Goal: Task Accomplishment & Management: Manage account settings

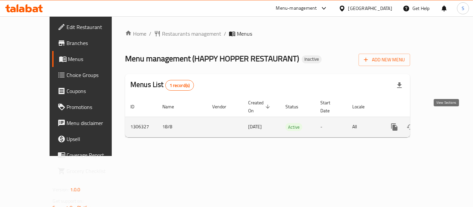
click at [445, 124] on icon "enhanced table" at bounding box center [443, 127] width 6 height 6
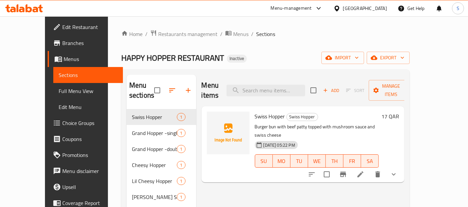
click at [53, 86] on link "Full Menu View" at bounding box center [88, 91] width 70 height 16
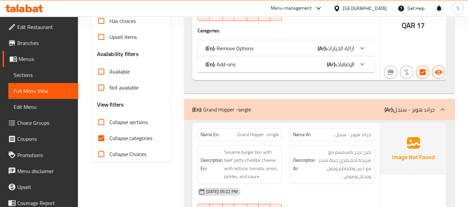
scroll to position [179, 0]
click at [126, 143] on label "Collapse categories" at bounding box center [122, 138] width 59 height 16
click at [109, 143] on input "Collapse categories" at bounding box center [101, 138] width 16 height 16
checkbox input "false"
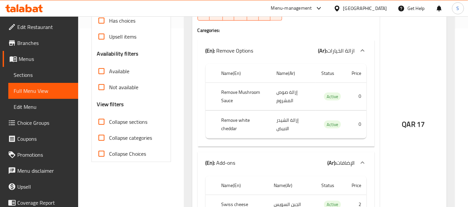
scroll to position [0, 0]
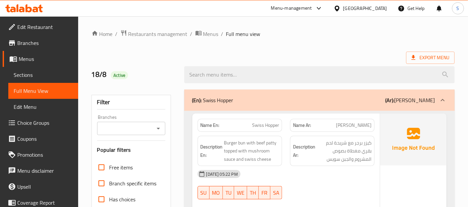
click at [399, 144] on img at bounding box center [413, 139] width 67 height 52
click at [344, 169] on div "18-08-2025 05:22 PM" at bounding box center [286, 174] width 185 height 16
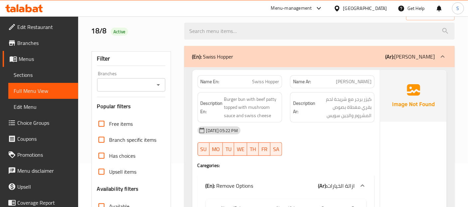
scroll to position [44, 0]
click at [338, 129] on div "18-08-2025 05:22 PM" at bounding box center [286, 130] width 185 height 16
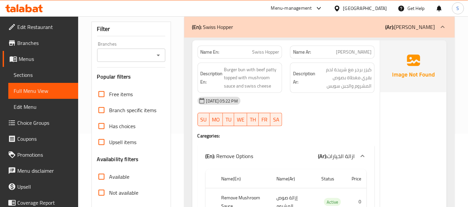
scroll to position [89, 0]
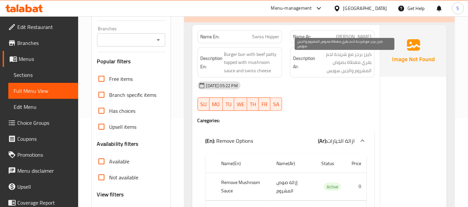
click at [353, 52] on span "كيزر برجر مع شريحة لحم بقري مغطاة بصوص المشروم والجبن سويس" at bounding box center [344, 62] width 55 height 25
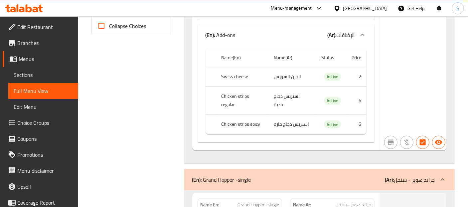
scroll to position [292, 0]
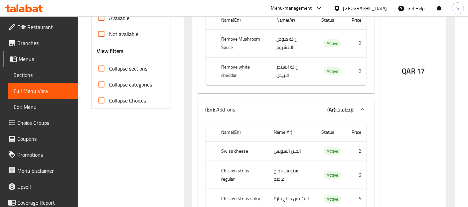
scroll to position [233, 0]
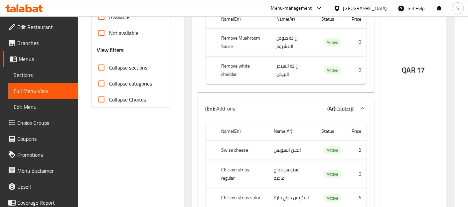
click at [397, 73] on div "QAR 17" at bounding box center [413, 53] width 67 height 344
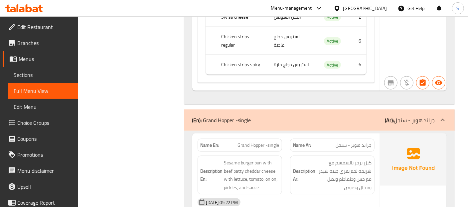
scroll to position [381, 0]
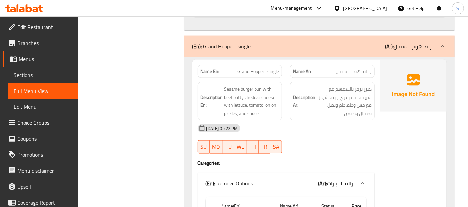
scroll to position [455, 0]
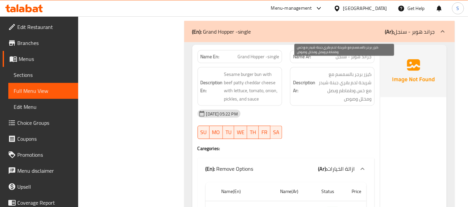
click at [367, 75] on span "كيزر برجر بالسمسم مع شريحة لحم بقري جبنة شيدر مع خس وطماطم وبصل ومخلل وصوص" at bounding box center [344, 86] width 55 height 33
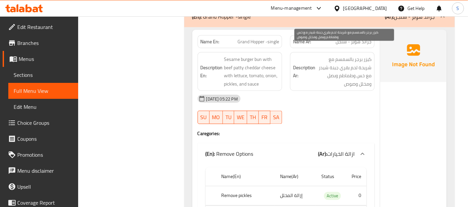
scroll to position [484, 0]
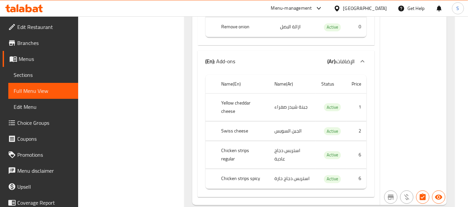
scroll to position [787, 0]
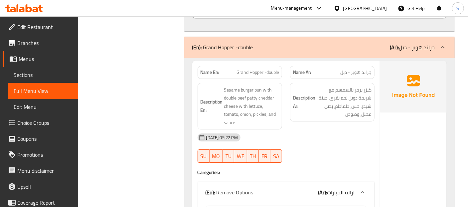
scroll to position [965, 0]
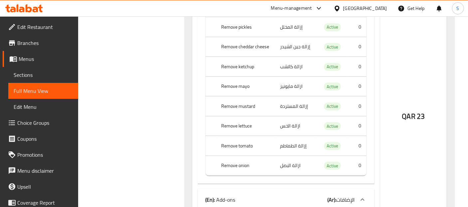
scroll to position [1172, 0]
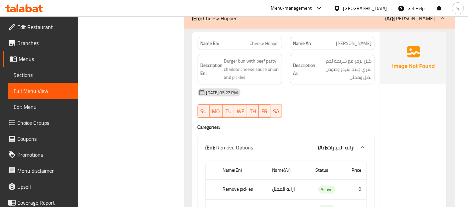
scroll to position [1527, 0]
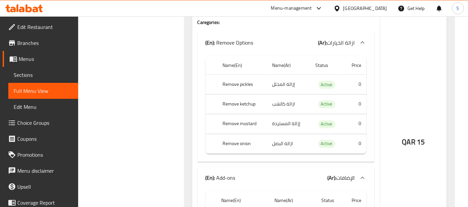
scroll to position [1646, 0]
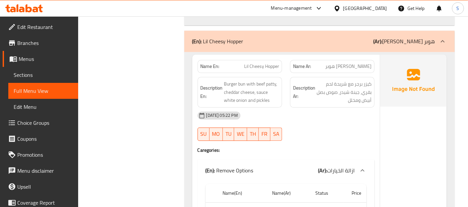
scroll to position [1941, 0]
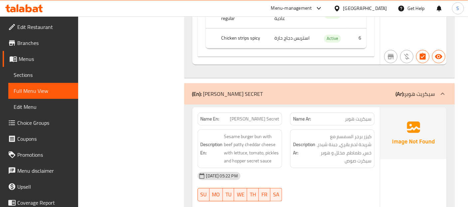
scroll to position [2370, 0]
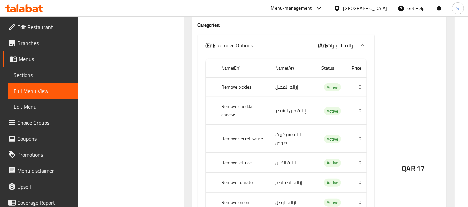
scroll to position [2534, 0]
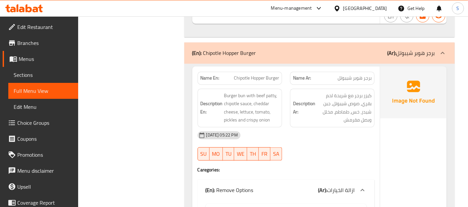
scroll to position [2879, 0]
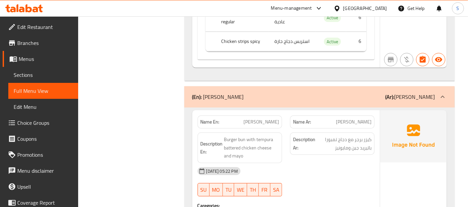
scroll to position [3368, 0]
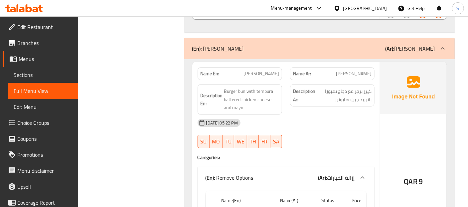
scroll to position [3397, 0]
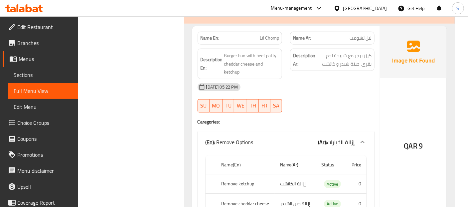
scroll to position [3670, 0]
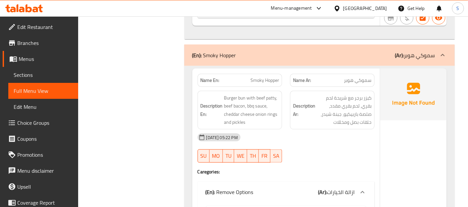
scroll to position [3855, 0]
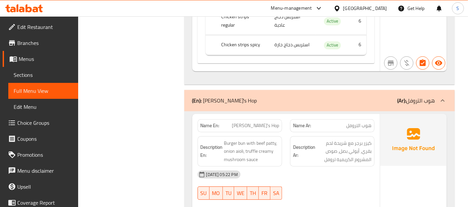
scroll to position [4280, 0]
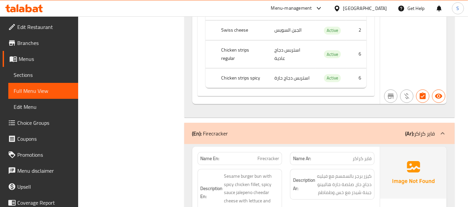
scroll to position [4679, 0]
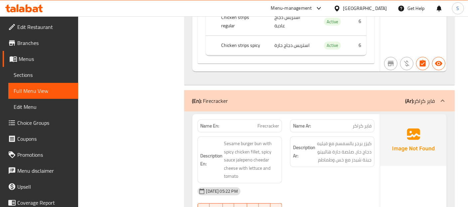
scroll to position [4709, 0]
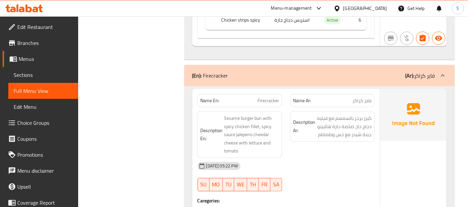
scroll to position [4734, 0]
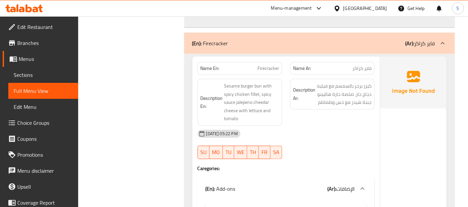
scroll to position [4752, 0]
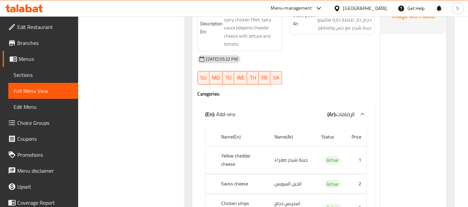
scroll to position [4841, 0]
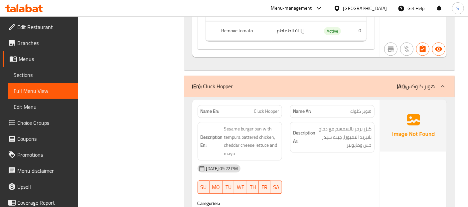
scroll to position [5216, 0]
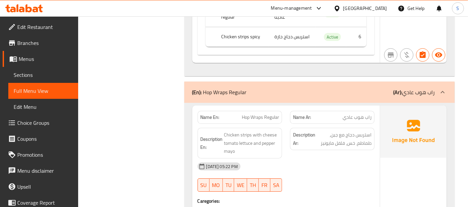
scroll to position [5616, 0]
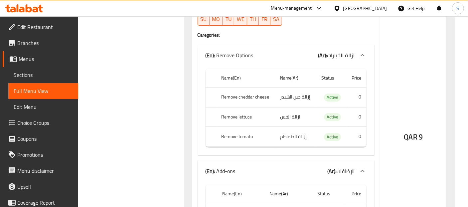
scroll to position [5779, 0]
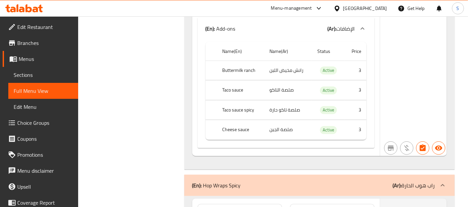
scroll to position [5986, 0]
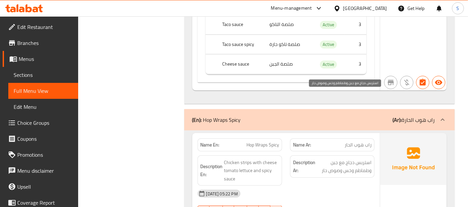
click at [367, 158] on span "استربس دجاج مع جبن وطماطم وخس وصوص حار" at bounding box center [344, 166] width 55 height 16
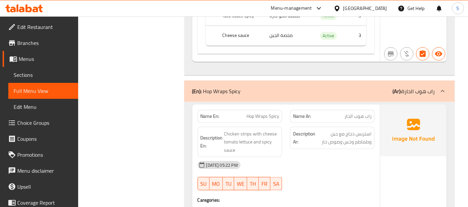
scroll to position [6016, 0]
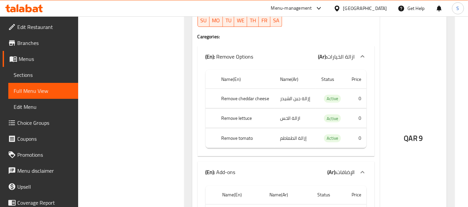
scroll to position [6237, 0]
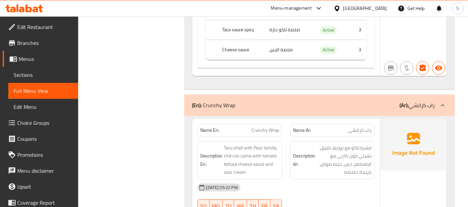
scroll to position [6415, 0]
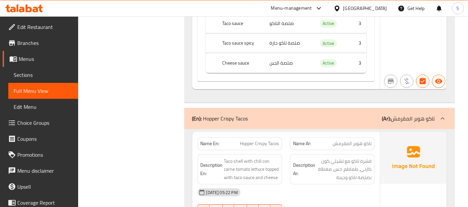
scroll to position [6840, 0]
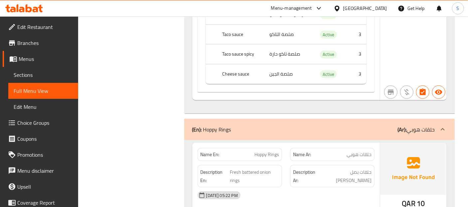
scroll to position [7240, 0]
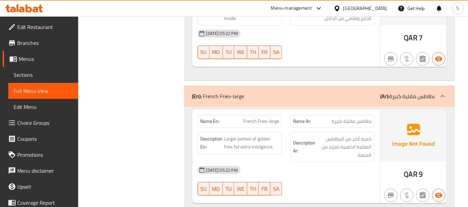
scroll to position [8038, 0]
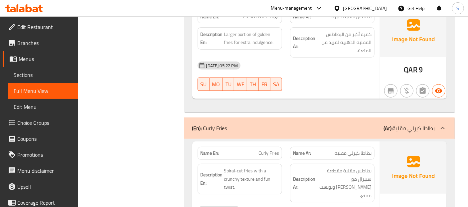
scroll to position [8157, 0]
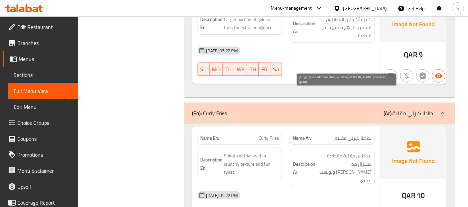
click at [369, 152] on span "بطاطس مقلية مقطعة سبيرال مع ملمس كرانشي وتويست ممتع." at bounding box center [344, 168] width 55 height 33
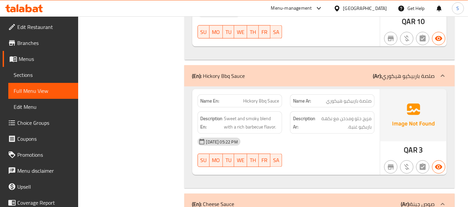
scroll to position [8467, 0]
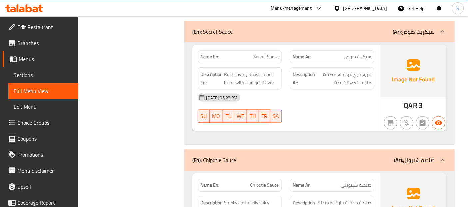
scroll to position [9283, 0]
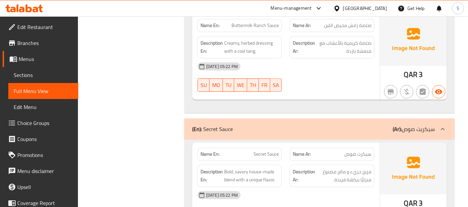
click at [44, 73] on span "Sections" at bounding box center [43, 75] width 59 height 8
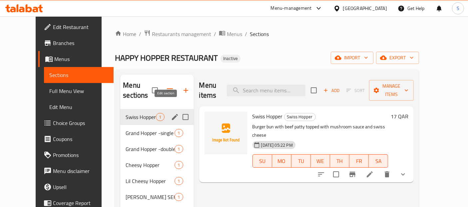
click at [172, 114] on icon "edit" at bounding box center [175, 117] width 6 height 6
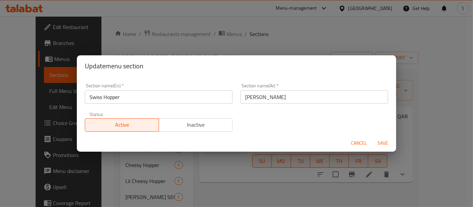
click at [182, 98] on input "Swiss Hopper" at bounding box center [159, 96] width 148 height 13
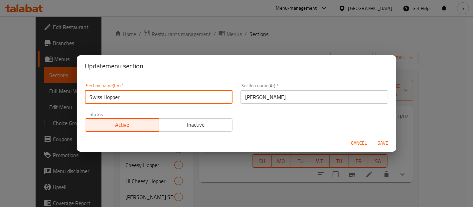
click at [182, 98] on input "Swiss Hopper" at bounding box center [159, 96] width 148 height 13
type input "Burger"
click at [282, 100] on input "هوبر سويس" at bounding box center [315, 96] width 148 height 13
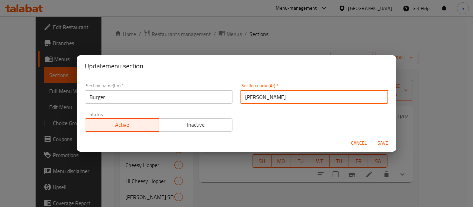
click at [282, 100] on input "هوبر سويس" at bounding box center [315, 96] width 148 height 13
type input "البرجر"
click at [125, 100] on input "Burger" at bounding box center [159, 96] width 148 height 13
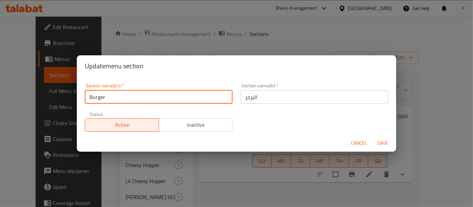
click at [125, 100] on input "Burger" at bounding box center [159, 96] width 148 height 13
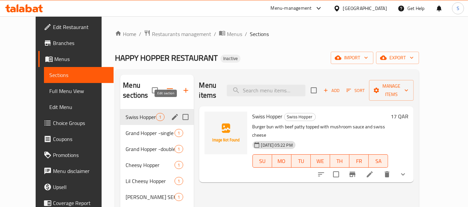
click at [172, 114] on icon "edit" at bounding box center [175, 117] width 6 height 6
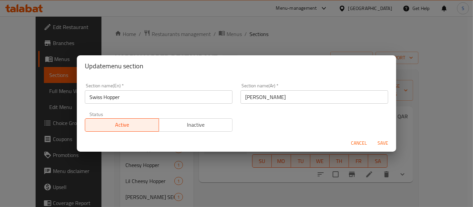
click at [170, 96] on input "Swiss Hopper" at bounding box center [159, 96] width 148 height 13
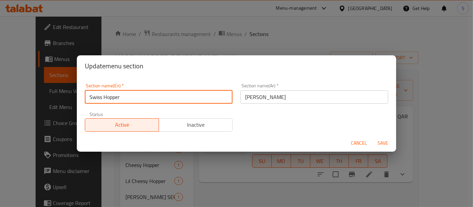
click at [170, 96] on input "Swiss Hopper" at bounding box center [159, 96] width 148 height 13
paste input "Burger"
type input "Burger"
click at [243, 97] on input "هوبر سويس" at bounding box center [315, 96] width 148 height 13
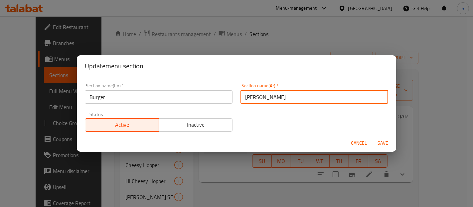
click at [243, 97] on input "هوبر سويس" at bounding box center [315, 96] width 148 height 13
type input "البرجر"
click at [372, 137] on button "Save" at bounding box center [382, 143] width 21 height 12
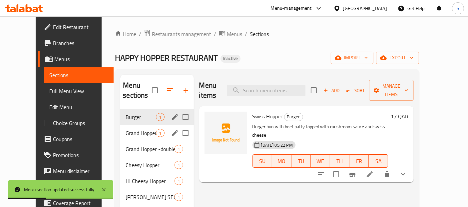
click at [128, 127] on div "Grand Hopper -single 1" at bounding box center [156, 133] width 73 height 16
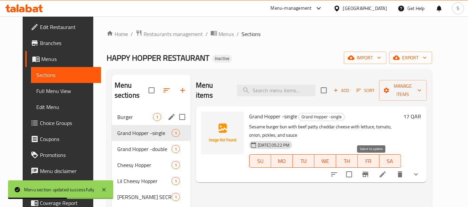
click at [356, 167] on input "checkbox" at bounding box center [349, 174] width 14 height 14
checkbox input "true"
click at [414, 88] on span "Manage items" at bounding box center [402, 90] width 37 height 17
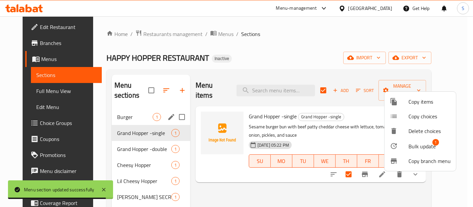
click at [393, 148] on icon at bounding box center [394, 146] width 6 height 6
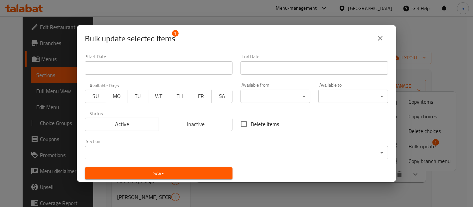
click at [194, 147] on body "​ Menu-management Qatar Get Help S Edit Restaurant Branches Menus Sections Full…" at bounding box center [236, 111] width 473 height 190
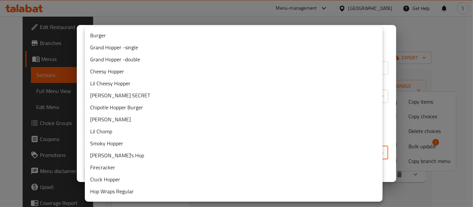
click at [184, 31] on li "Burger" at bounding box center [234, 35] width 298 height 12
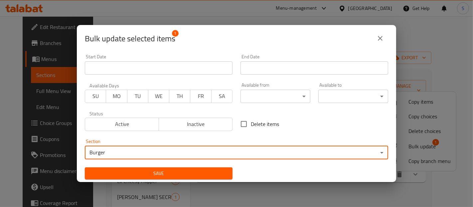
click at [161, 169] on span "Save" at bounding box center [158, 173] width 137 height 8
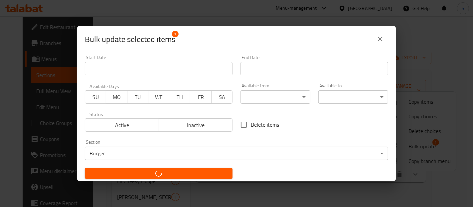
checkbox input "false"
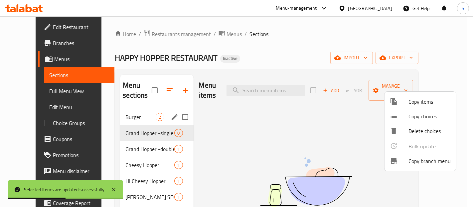
click at [128, 139] on div at bounding box center [236, 103] width 473 height 207
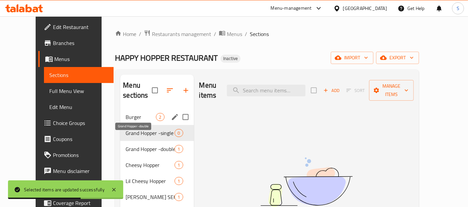
click at [128, 145] on span "Grand Hopper -double" at bounding box center [149, 149] width 49 height 8
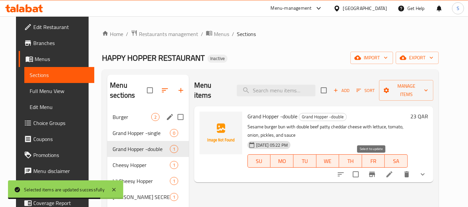
click at [362, 167] on input "checkbox" at bounding box center [355, 174] width 14 height 14
checkbox input "true"
click at [422, 85] on span "Manage items" at bounding box center [406, 90] width 44 height 17
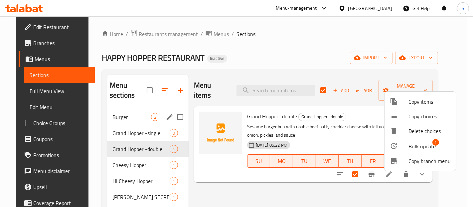
click at [410, 151] on li "Bulk update 1" at bounding box center [421, 145] width 72 height 15
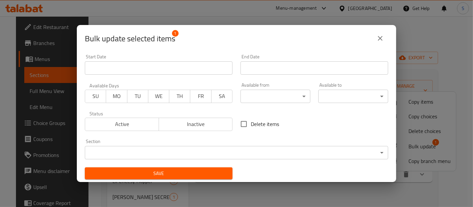
click at [204, 150] on body "​ Menu-management Qatar Get Help S Edit Restaurant Branches Menus Sections Full…" at bounding box center [236, 111] width 473 height 190
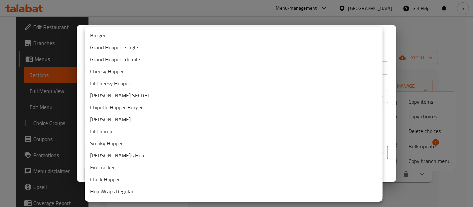
click at [206, 35] on li "Burger" at bounding box center [234, 35] width 298 height 12
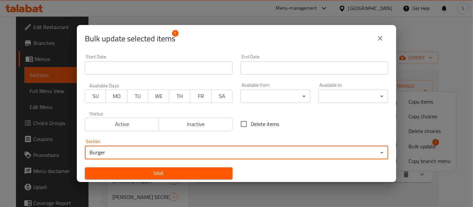
click at [122, 176] on span "Save" at bounding box center [158, 173] width 137 height 8
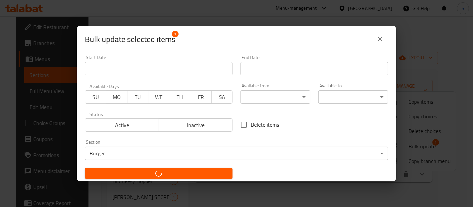
checkbox input "false"
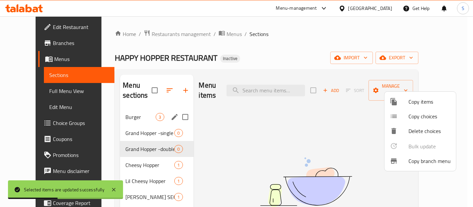
click at [129, 155] on div at bounding box center [236, 103] width 473 height 207
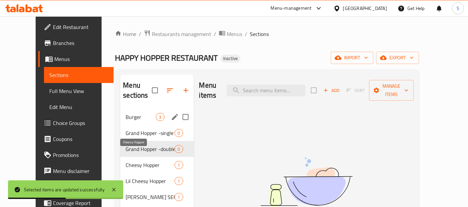
click at [129, 161] on span "Cheesy Hopper" at bounding box center [149, 165] width 49 height 8
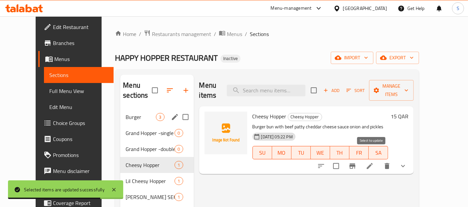
click at [343, 159] on input "checkbox" at bounding box center [336, 166] width 14 height 14
checkbox input "true"
click at [408, 86] on span "Manage items" at bounding box center [391, 90] width 34 height 17
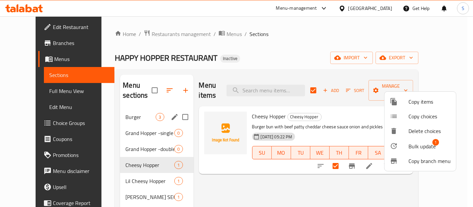
click at [398, 152] on li "Bulk update 1" at bounding box center [421, 145] width 72 height 15
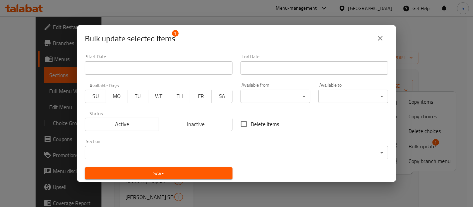
click at [208, 149] on body "​ Menu-management Qatar Get Help S Edit Restaurant Branches Menus Sections Full…" at bounding box center [236, 111] width 473 height 190
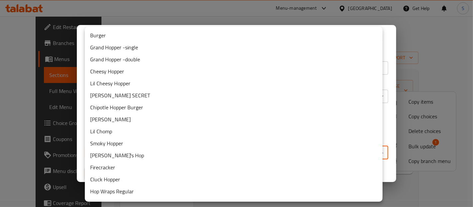
click at [116, 38] on li "Burger" at bounding box center [234, 35] width 298 height 12
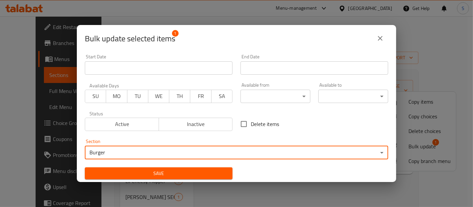
click at [144, 171] on span "Save" at bounding box center [158, 173] width 137 height 8
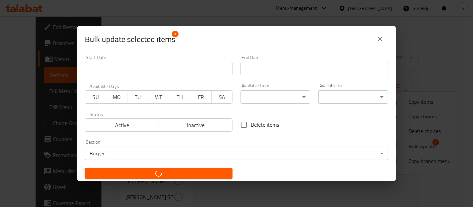
checkbox input "false"
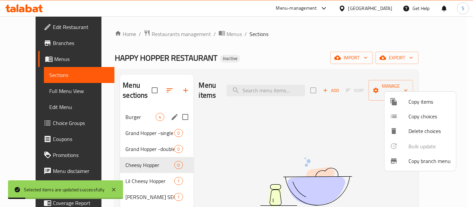
click at [231, 197] on div at bounding box center [236, 103] width 473 height 207
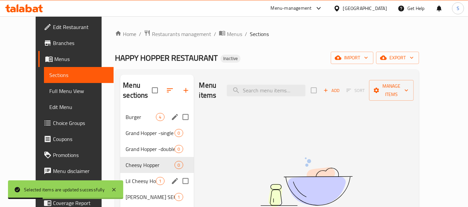
click at [132, 173] on div "Lil Cheesy Hopper 1" at bounding box center [156, 181] width 73 height 16
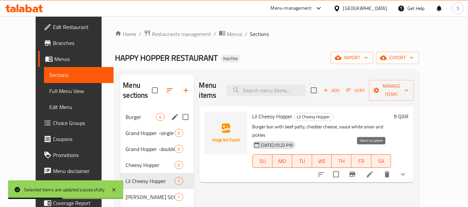
click at [343, 167] on input "checkbox" at bounding box center [336, 174] width 14 height 14
checkbox input "true"
click at [408, 84] on span "Manage items" at bounding box center [391, 90] width 34 height 17
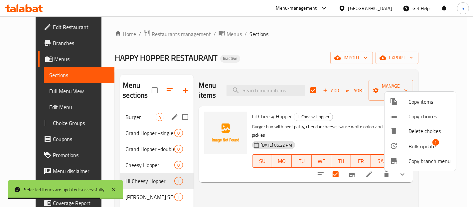
click at [412, 148] on span "Bulk update" at bounding box center [422, 146] width 27 height 8
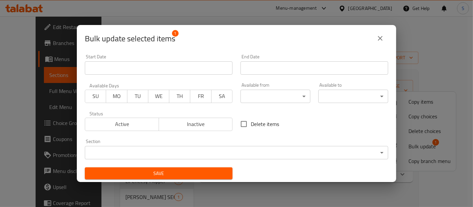
click at [232, 150] on body "​ Menu-management Qatar Get Help S Edit Restaurant Branches Menus Sections Full…" at bounding box center [236, 111] width 473 height 190
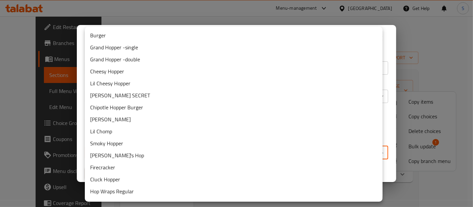
click at [198, 32] on li "Burger" at bounding box center [234, 35] width 298 height 12
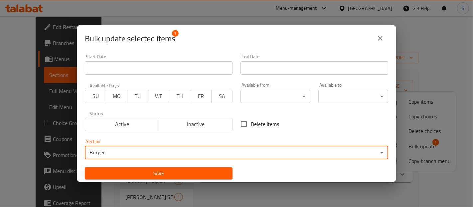
click at [185, 172] on span "Save" at bounding box center [158, 173] width 137 height 8
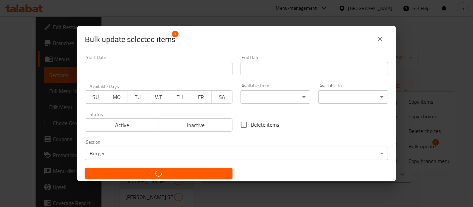
checkbox input "false"
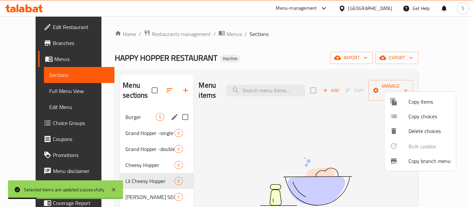
click at [133, 185] on div at bounding box center [236, 103] width 473 height 207
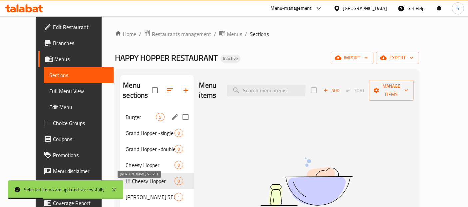
click at [133, 193] on span "HOPPER'S SECRET" at bounding box center [149, 197] width 49 height 8
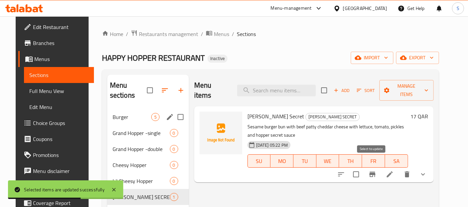
click at [363, 167] on input "checkbox" at bounding box center [356, 174] width 14 height 14
checkbox input "true"
click at [428, 84] on span "Manage items" at bounding box center [406, 90] width 44 height 17
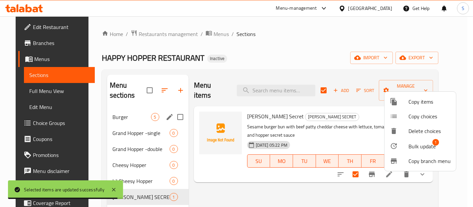
click at [395, 141] on li "Bulk update 1" at bounding box center [421, 145] width 72 height 15
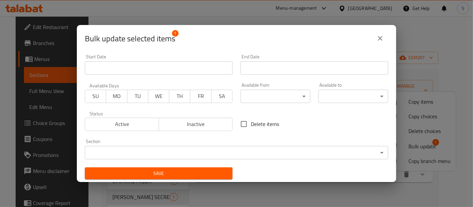
click at [233, 151] on body "​ Menu-management Qatar Get Help S Edit Restaurant Branches Menus Sections Full…" at bounding box center [236, 111] width 473 height 190
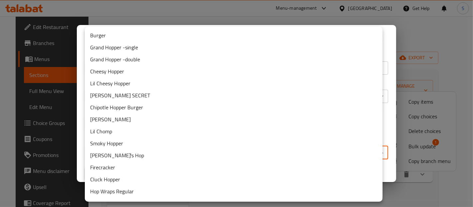
click at [279, 37] on li "Burger" at bounding box center [234, 35] width 298 height 12
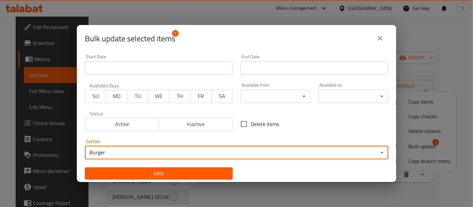
click at [191, 171] on span "Save" at bounding box center [158, 173] width 137 height 8
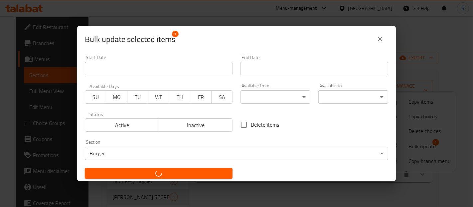
checkbox input "false"
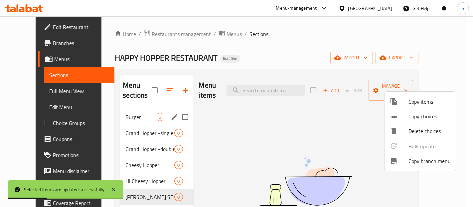
click at [206, 151] on div at bounding box center [236, 103] width 473 height 207
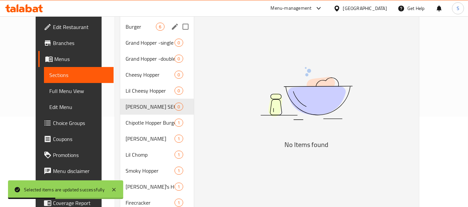
scroll to position [92, 0]
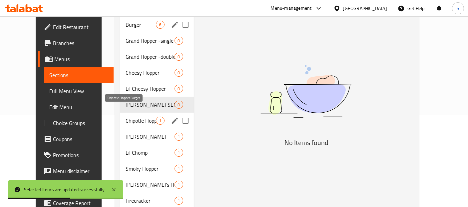
click at [125, 116] on span "Chipotle Hopper Burger" at bounding box center [140, 120] width 30 height 8
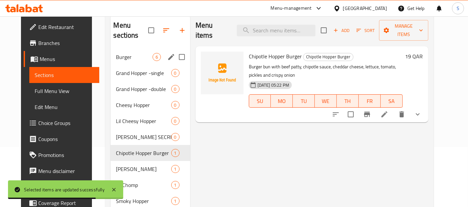
scroll to position [55, 0]
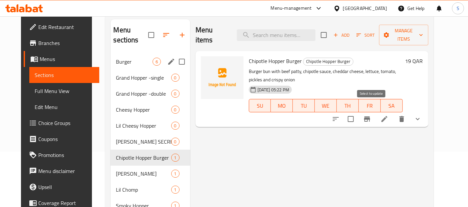
click at [357, 112] on input "checkbox" at bounding box center [350, 119] width 14 height 14
checkbox input "true"
click at [418, 31] on span "Manage items" at bounding box center [403, 35] width 39 height 17
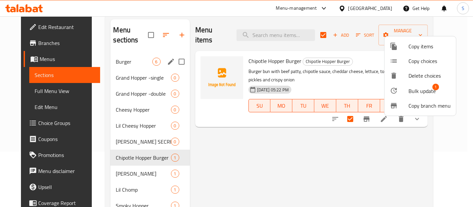
click at [399, 84] on li "Bulk update 1" at bounding box center [421, 90] width 72 height 15
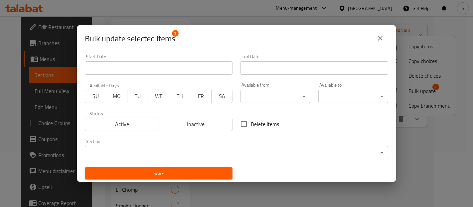
click at [216, 151] on body "​ Menu-management Qatar Get Help S Edit Restaurant Branches Menus Sections Full…" at bounding box center [236, 56] width 473 height 190
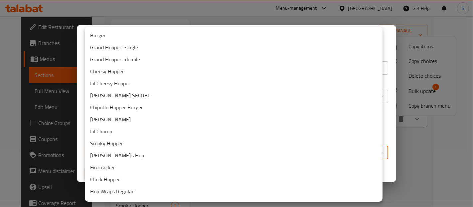
click at [251, 37] on li "Burger" at bounding box center [234, 35] width 298 height 12
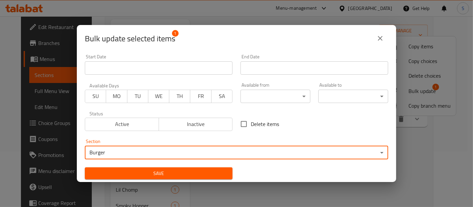
click at [190, 170] on span "Save" at bounding box center [158, 173] width 137 height 8
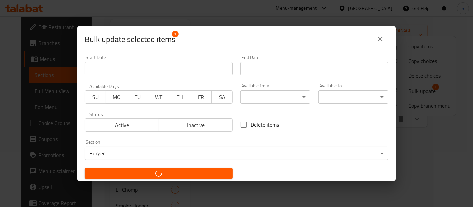
checkbox input "false"
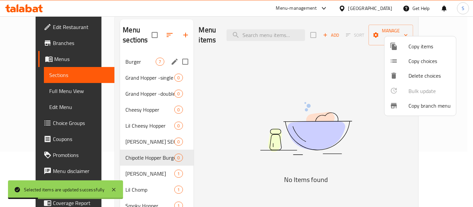
click at [131, 162] on div at bounding box center [236, 103] width 473 height 207
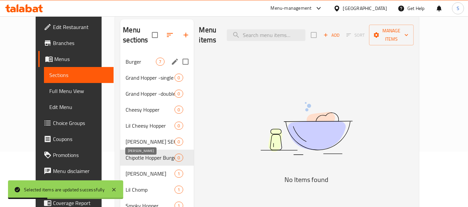
click at [131, 169] on span "Lil Cluck" at bounding box center [149, 173] width 49 height 8
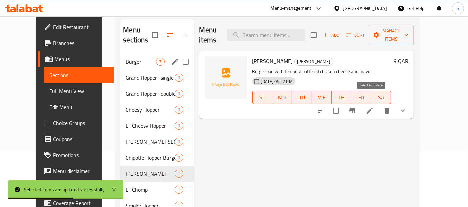
click at [343, 104] on input "checkbox" at bounding box center [336, 111] width 14 height 14
checkbox input "true"
click at [406, 33] on span "Manage items" at bounding box center [391, 35] width 34 height 17
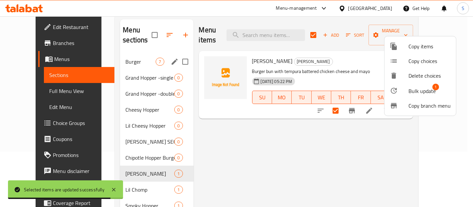
click at [397, 93] on icon at bounding box center [394, 91] width 8 height 8
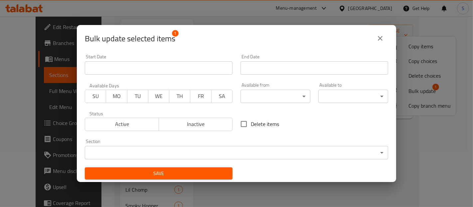
click at [203, 151] on body "Selected items are updated successfully ​ Menu-management Qatar Get Help S Edit…" at bounding box center [236, 56] width 473 height 190
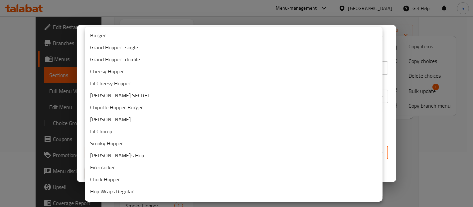
click at [194, 35] on li "Burger" at bounding box center [234, 35] width 298 height 12
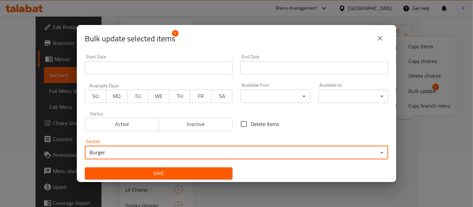
click at [212, 172] on span "Save" at bounding box center [158, 173] width 137 height 8
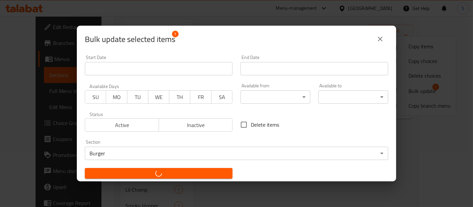
checkbox input "false"
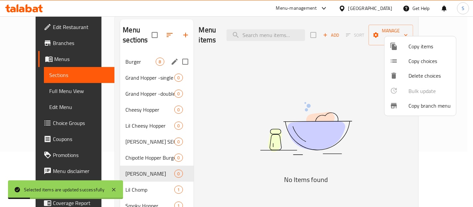
click at [136, 177] on div at bounding box center [236, 103] width 473 height 207
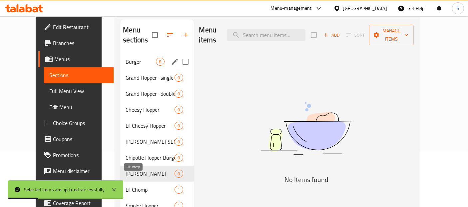
click at [136, 185] on span "Lil Chomp" at bounding box center [149, 189] width 49 height 8
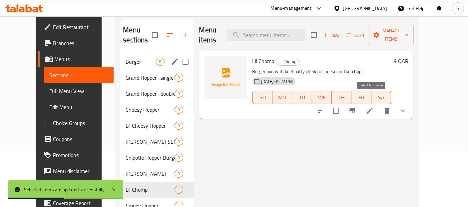
click at [343, 104] on input "checkbox" at bounding box center [336, 111] width 14 height 14
checkbox input "true"
click at [408, 30] on span "Manage items" at bounding box center [391, 35] width 34 height 17
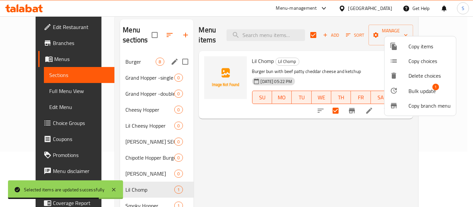
click at [411, 93] on span "Bulk update" at bounding box center [422, 91] width 27 height 8
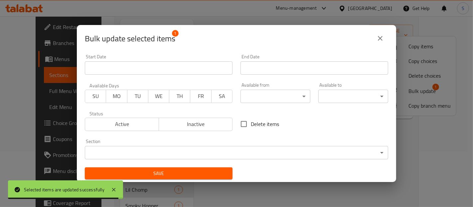
click at [235, 150] on body "Selected items are updated successfully ​ Menu-management Qatar Get Help S Edit…" at bounding box center [236, 56] width 473 height 190
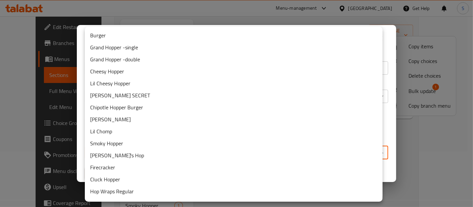
click at [224, 33] on li "Burger" at bounding box center [234, 35] width 298 height 12
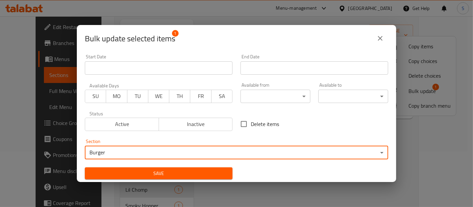
click at [157, 172] on span "Save" at bounding box center [158, 173] width 137 height 8
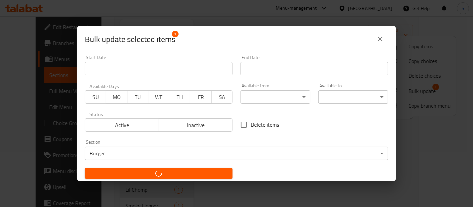
checkbox input "false"
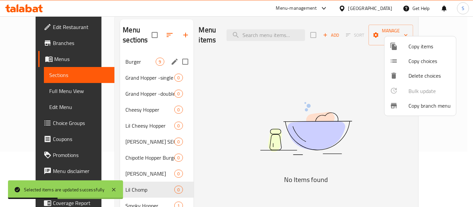
click at [150, 78] on div at bounding box center [236, 103] width 473 height 207
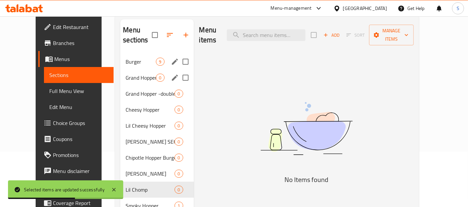
click at [178, 71] on input "Menu sections" at bounding box center [185, 78] width 14 height 14
checkbox input "true"
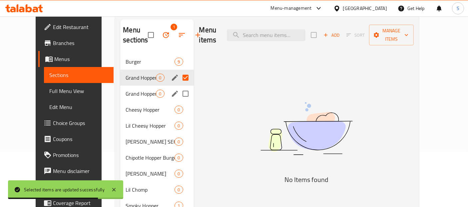
click at [179, 95] on input "Menu sections" at bounding box center [185, 94] width 14 height 14
checkbox input "true"
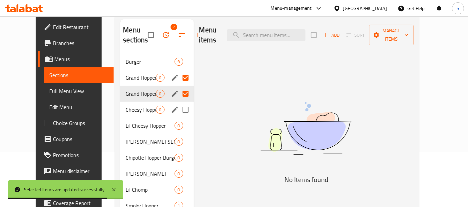
click at [179, 112] on input "Menu sections" at bounding box center [185, 110] width 14 height 14
checkbox input "true"
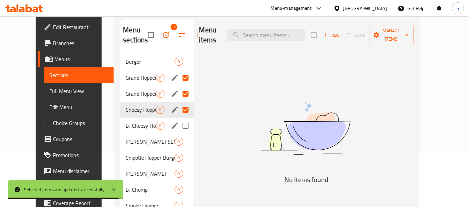
click at [180, 129] on input "Menu sections" at bounding box center [185, 125] width 14 height 14
checkbox input "true"
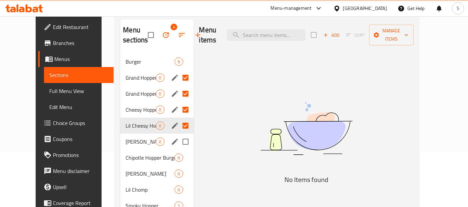
click at [180, 144] on input "Menu sections" at bounding box center [185, 141] width 14 height 14
checkbox input "true"
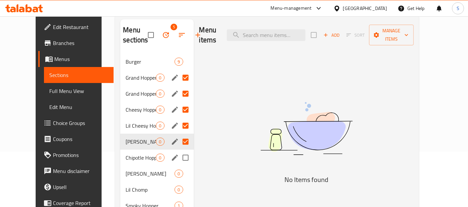
click at [179, 159] on input "Menu sections" at bounding box center [185, 157] width 14 height 14
checkbox input "true"
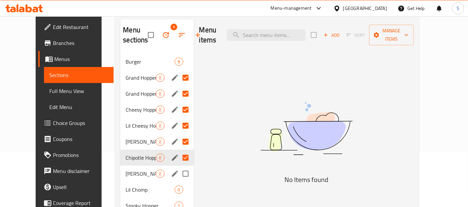
click at [179, 170] on input "Menu sections" at bounding box center [185, 173] width 14 height 14
checkbox input "true"
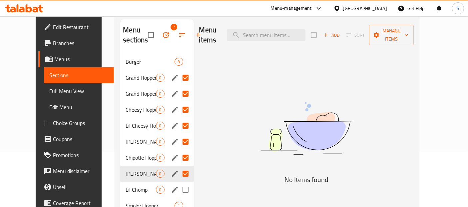
click at [179, 184] on input "Menu sections" at bounding box center [185, 189] width 14 height 14
checkbox input "true"
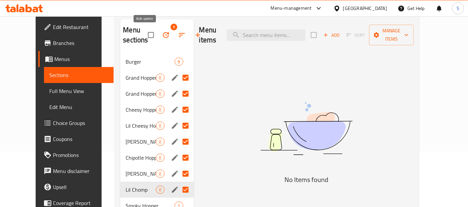
click at [163, 32] on icon "button" at bounding box center [166, 35] width 6 height 6
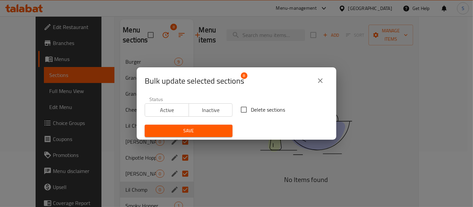
click at [252, 110] on span "Delete sections" at bounding box center [268, 110] width 34 height 8
click at [251, 110] on input "Delete sections" at bounding box center [244, 110] width 14 height 14
checkbox input "true"
click at [215, 130] on span "Save" at bounding box center [188, 130] width 77 height 8
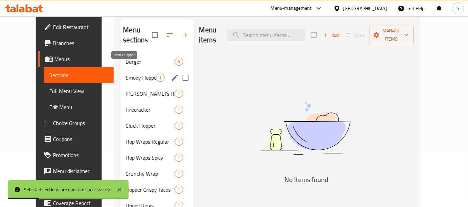
click at [125, 74] on span "Smoky Hopper" at bounding box center [140, 78] width 30 height 8
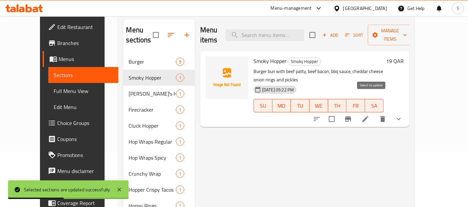
click at [338, 112] on input "checkbox" at bounding box center [332, 119] width 14 height 14
checkbox input "true"
click at [412, 34] on button "Manage items" at bounding box center [389, 35] width 45 height 21
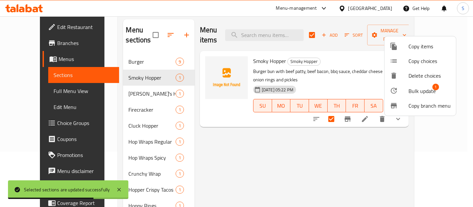
click at [395, 92] on icon at bounding box center [394, 91] width 8 height 8
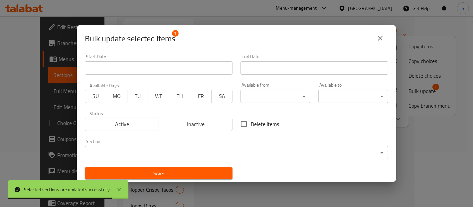
click at [320, 149] on body "Selected sections are updated successfully ​ Menu-management Qatar Get Help S E…" at bounding box center [236, 56] width 473 height 190
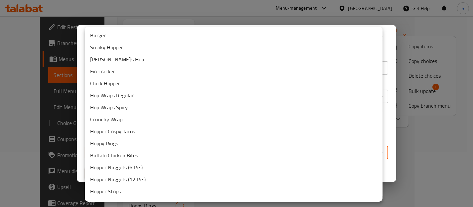
click at [331, 34] on li "Burger" at bounding box center [234, 35] width 298 height 12
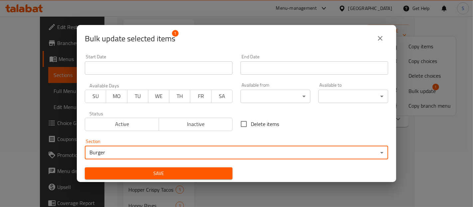
click at [174, 172] on span "Save" at bounding box center [158, 173] width 137 height 8
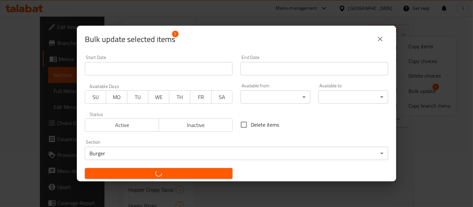
checkbox input "false"
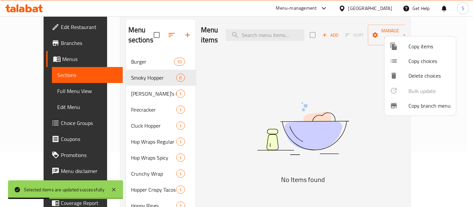
click at [114, 90] on div at bounding box center [236, 103] width 473 height 207
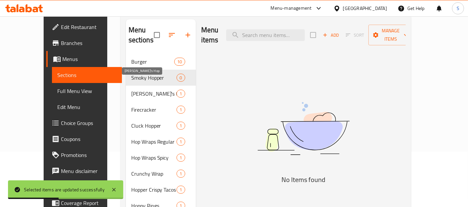
click at [131, 90] on span "Truffle's Hop" at bounding box center [154, 94] width 46 height 8
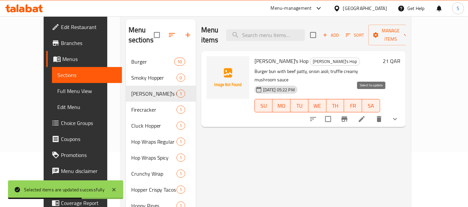
click at [335, 112] on input "checkbox" at bounding box center [328, 119] width 14 height 14
checkbox input "true"
click at [407, 33] on span "Manage items" at bounding box center [390, 35] width 34 height 17
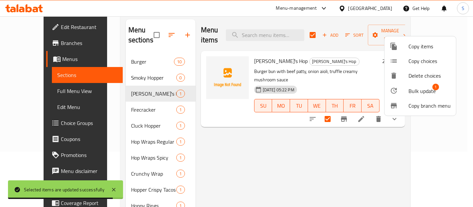
click at [411, 91] on span "Bulk update" at bounding box center [422, 91] width 27 height 8
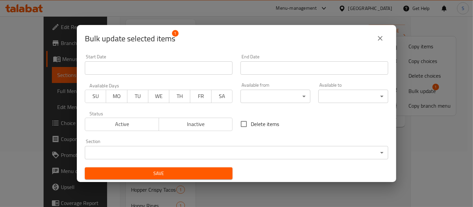
click at [270, 150] on body "​ Menu-management Qatar Get Help S Edit Restaurant Branches Menus Sections Full…" at bounding box center [236, 56] width 473 height 190
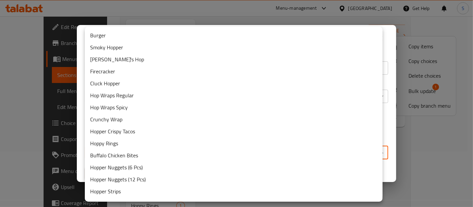
click at [240, 38] on li "Burger" at bounding box center [234, 35] width 298 height 12
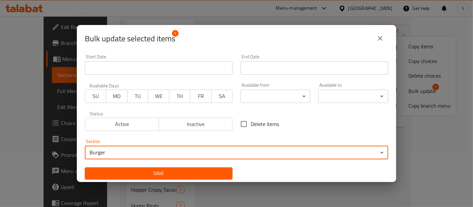
click at [163, 172] on span "Save" at bounding box center [158, 173] width 137 height 8
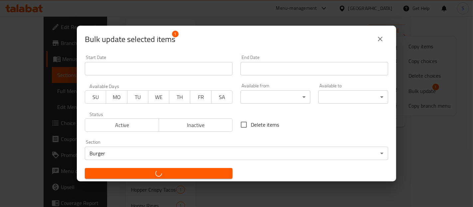
checkbox input "false"
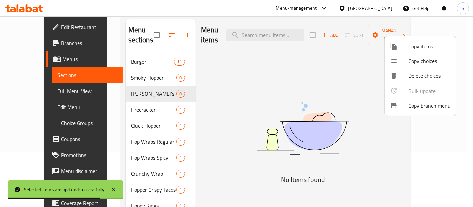
click at [118, 97] on div at bounding box center [236, 103] width 473 height 207
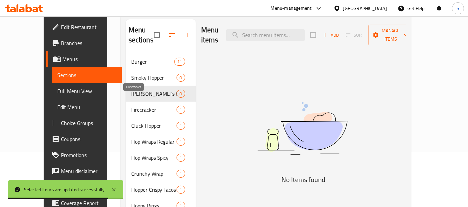
click at [131, 106] on span "Firecracker" at bounding box center [154, 110] width 46 height 8
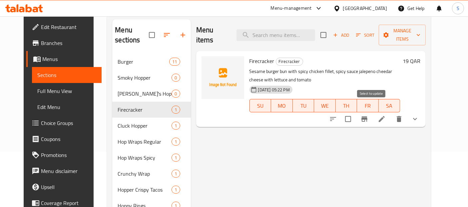
click at [355, 112] on input "checkbox" at bounding box center [348, 119] width 14 height 14
checkbox input "true"
click at [418, 34] on span "Manage items" at bounding box center [402, 35] width 36 height 17
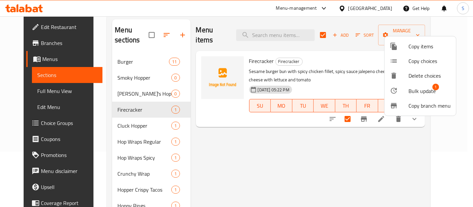
click at [404, 93] on div at bounding box center [399, 91] width 19 height 8
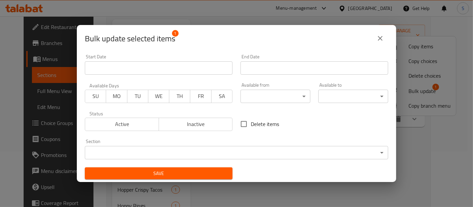
click at [250, 151] on body "​ Menu-management Qatar Get Help S Edit Restaurant Branches Menus Sections Full…" at bounding box center [236, 56] width 473 height 190
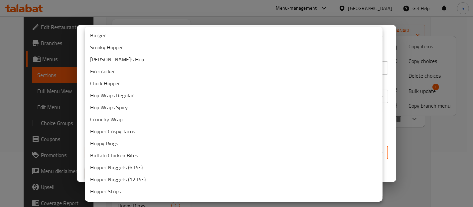
click at [251, 35] on li "Burger" at bounding box center [234, 35] width 298 height 12
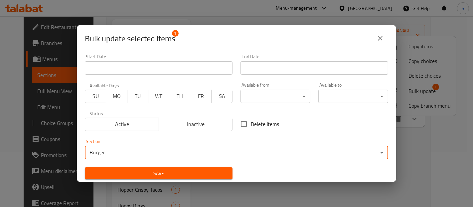
click at [148, 174] on span "Save" at bounding box center [158, 173] width 137 height 8
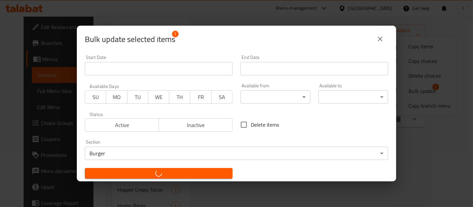
checkbox input "false"
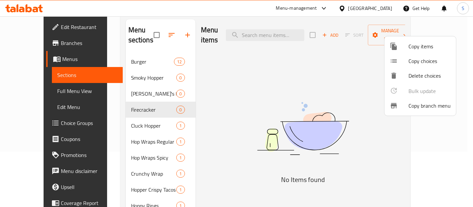
click at [124, 118] on div at bounding box center [236, 103] width 473 height 207
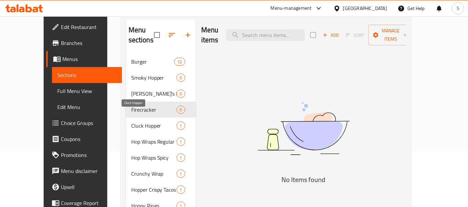
click at [131, 121] on span "Cluck Hopper" at bounding box center [154, 125] width 46 height 8
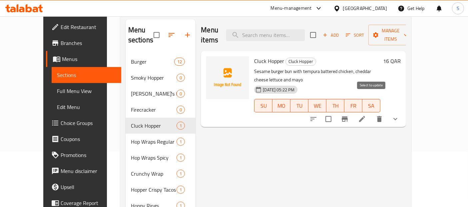
click at [335, 112] on input "checkbox" at bounding box center [328, 119] width 14 height 14
checkbox input "true"
click at [407, 32] on span "Manage items" at bounding box center [390, 35] width 34 height 17
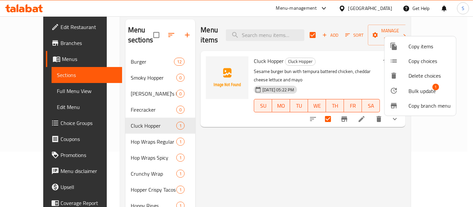
click at [408, 91] on div at bounding box center [399, 91] width 19 height 8
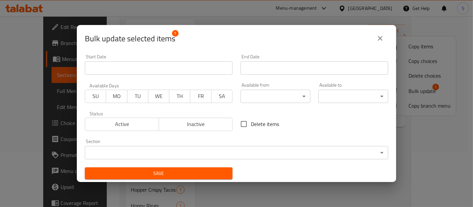
click at [257, 151] on body "​ Menu-management Qatar Get Help S Edit Restaurant Branches Menus Sections Full…" at bounding box center [236, 56] width 473 height 190
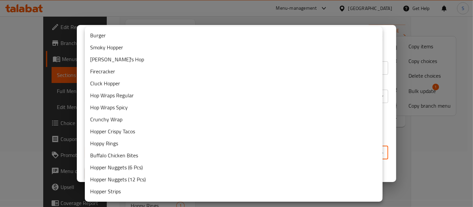
click at [283, 37] on li "Burger" at bounding box center [234, 35] width 298 height 12
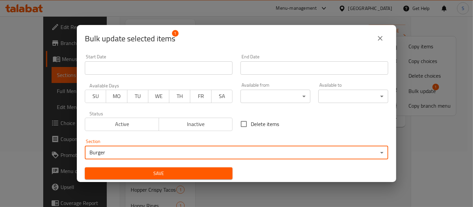
click at [183, 172] on span "Save" at bounding box center [158, 173] width 137 height 8
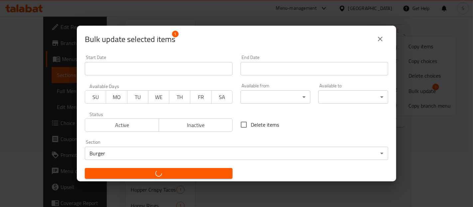
checkbox input "false"
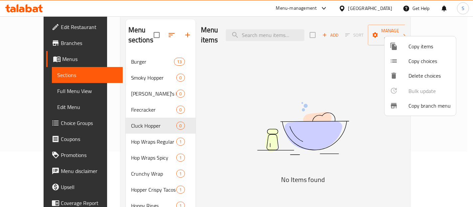
click at [125, 133] on div at bounding box center [236, 103] width 473 height 207
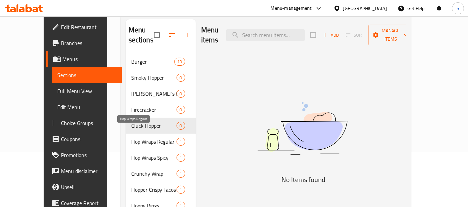
click at [131, 137] on span "Hop Wraps Regular" at bounding box center [154, 141] width 46 height 8
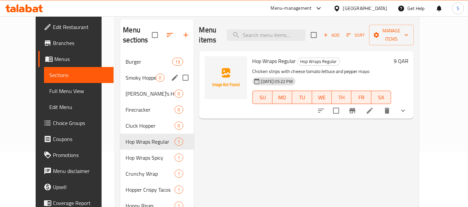
click at [178, 71] on input "Menu sections" at bounding box center [185, 78] width 14 height 14
checkbox input "true"
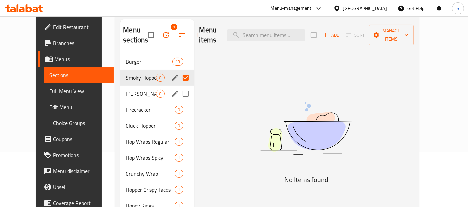
click at [178, 96] on input "Menu sections" at bounding box center [185, 94] width 14 height 14
checkbox input "true"
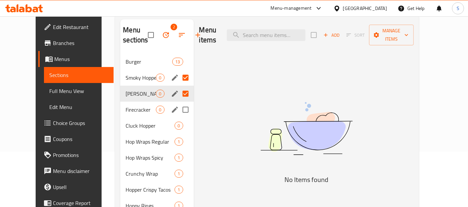
click at [178, 110] on input "Menu sections" at bounding box center [185, 110] width 14 height 14
checkbox input "true"
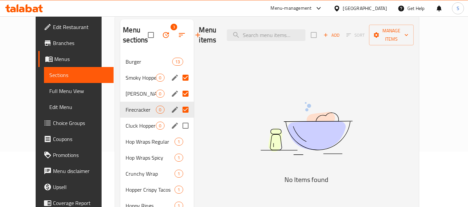
click at [178, 127] on input "Menu sections" at bounding box center [185, 125] width 14 height 14
checkbox input "true"
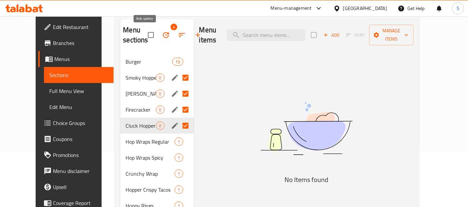
click at [162, 37] on icon "button" at bounding box center [166, 35] width 8 height 8
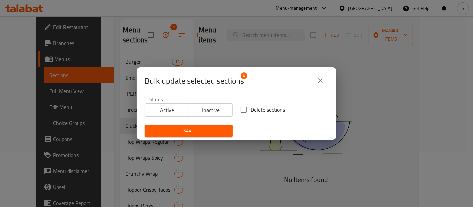
click at [237, 107] on input "Delete sections" at bounding box center [244, 110] width 14 height 14
checkbox input "true"
click at [212, 130] on span "Save" at bounding box center [188, 130] width 77 height 8
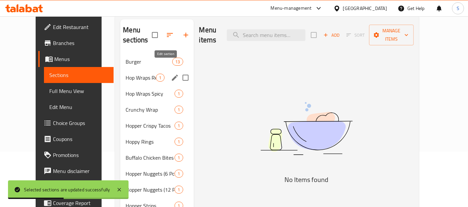
click at [171, 74] on icon "edit" at bounding box center [175, 78] width 8 height 8
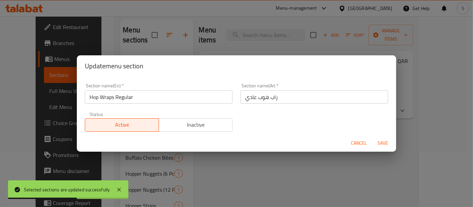
click at [130, 101] on input "Hop Wraps Regular" at bounding box center [159, 96] width 148 height 13
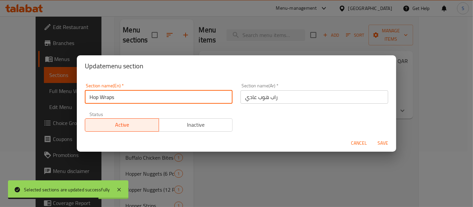
click at [95, 98] on input "Hop Wraps" at bounding box center [159, 96] width 148 height 13
type input "Wraps"
click at [247, 94] on input "راب هوب عادي" at bounding box center [315, 96] width 148 height 13
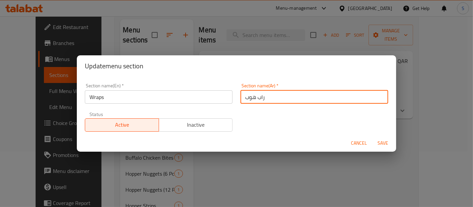
click at [248, 98] on input "راب هوب" at bounding box center [315, 96] width 148 height 13
click at [241, 97] on input "راب" at bounding box center [315, 96] width 148 height 13
type input "الراب"
click at [372, 137] on button "Save" at bounding box center [382, 143] width 21 height 12
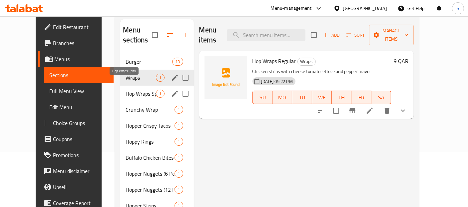
click at [125, 90] on span "Hop Wraps Spicy" at bounding box center [140, 94] width 30 height 8
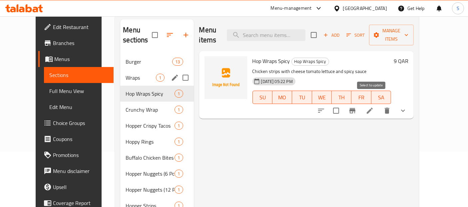
click at [343, 104] on input "checkbox" at bounding box center [336, 111] width 14 height 14
checkbox input "true"
click at [408, 29] on span "Manage items" at bounding box center [391, 35] width 34 height 17
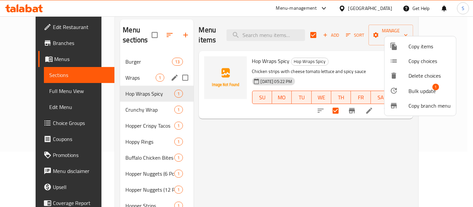
click at [399, 94] on div at bounding box center [399, 91] width 19 height 8
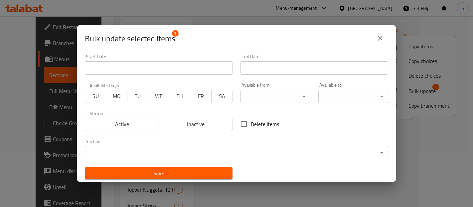
click at [224, 151] on body "​ Menu-management Qatar Get Help S Edit Restaurant Branches Menus Sections Full…" at bounding box center [236, 56] width 473 height 190
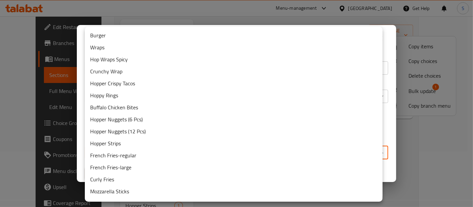
click at [198, 46] on li "Wraps" at bounding box center [234, 47] width 298 height 12
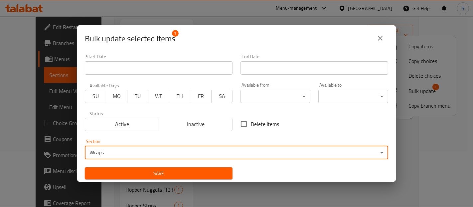
click at [153, 176] on span "Save" at bounding box center [158, 173] width 137 height 8
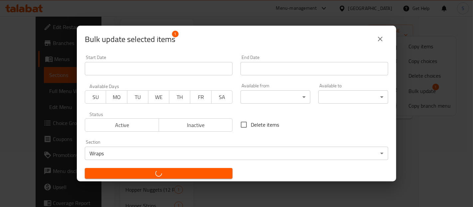
checkbox input "false"
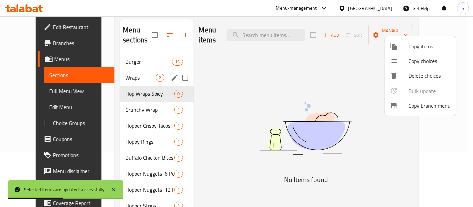
click at [138, 102] on div at bounding box center [236, 103] width 473 height 207
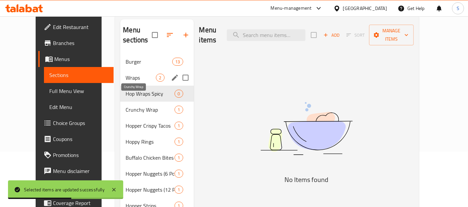
click at [138, 106] on span "Crunchy Wrap" at bounding box center [149, 110] width 49 height 8
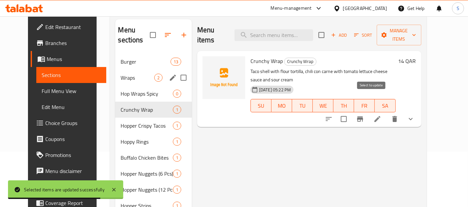
click at [350, 112] on input "checkbox" at bounding box center [343, 119] width 14 height 14
checkbox input "true"
click at [415, 32] on span "Manage items" at bounding box center [399, 35] width 34 height 17
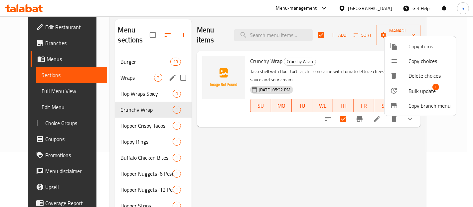
click at [419, 93] on span "Bulk update" at bounding box center [422, 91] width 27 height 8
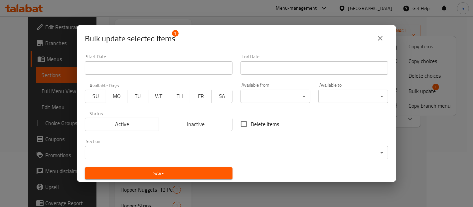
click at [220, 149] on body "​ Menu-management Qatar Get Help S Edit Restaurant Branches Menus Sections Full…" at bounding box center [236, 56] width 473 height 190
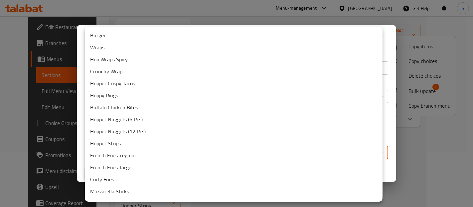
click at [158, 46] on li "Wraps" at bounding box center [234, 47] width 298 height 12
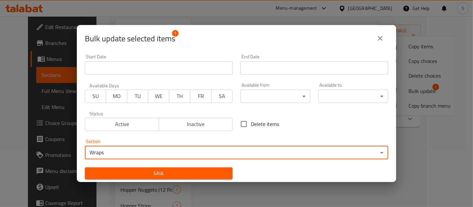
click at [172, 170] on span "Save" at bounding box center [158, 173] width 137 height 8
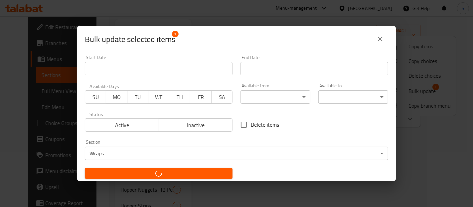
checkbox input "false"
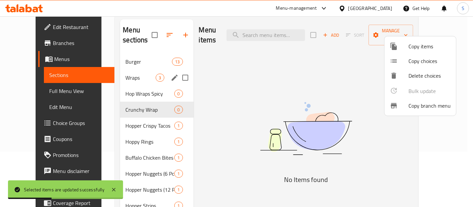
click at [180, 98] on div at bounding box center [236, 103] width 473 height 207
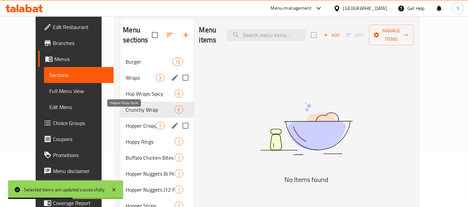
click at [125, 121] on span "Hopper Crispy Tacos" at bounding box center [140, 125] width 30 height 8
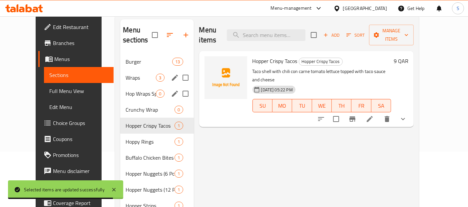
click at [179, 87] on input "Menu sections" at bounding box center [185, 94] width 14 height 14
checkbox input "true"
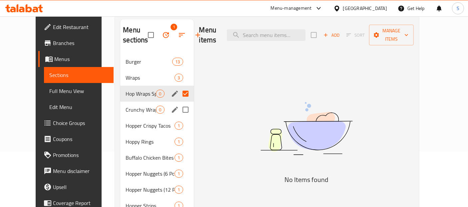
click at [179, 113] on input "Menu sections" at bounding box center [185, 110] width 14 height 14
checkbox input "true"
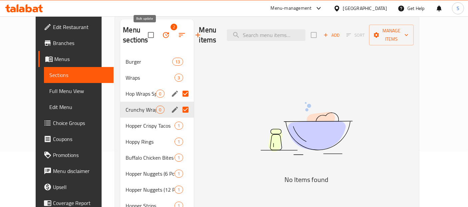
click at [162, 34] on icon "button" at bounding box center [166, 35] width 8 height 8
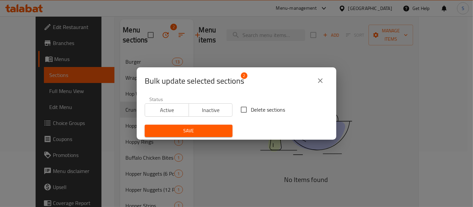
click at [251, 112] on span "Delete sections" at bounding box center [268, 110] width 34 height 8
click at [251, 112] on input "Delete sections" at bounding box center [244, 110] width 14 height 14
checkbox input "true"
click at [219, 127] on span "Save" at bounding box center [188, 130] width 77 height 8
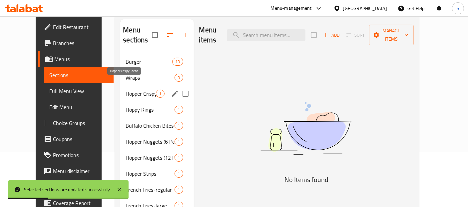
click at [125, 90] on span "Hopper Crispy Tacos" at bounding box center [140, 94] width 30 height 8
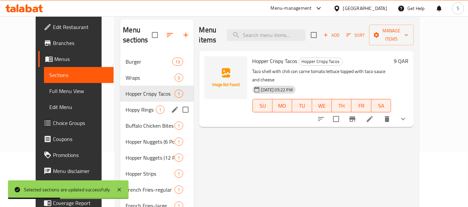
click at [120, 103] on div "Hoppy Rings 1" at bounding box center [156, 110] width 73 height 16
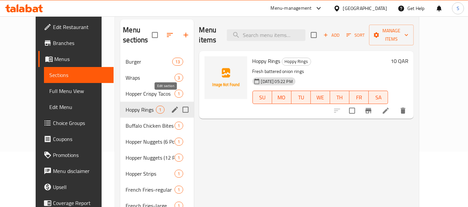
click at [171, 106] on icon "edit" at bounding box center [175, 110] width 8 height 8
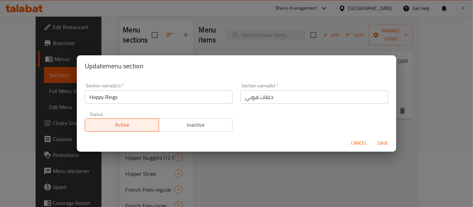
click at [164, 96] on input "Hoppy Rings" at bounding box center [159, 96] width 148 height 13
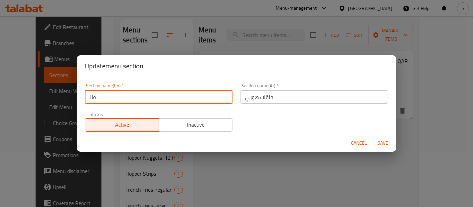
type input "H"
type input "ِ"
type input "Ap"
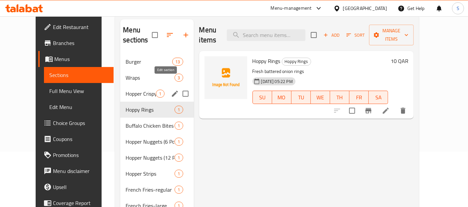
click at [171, 90] on icon "edit" at bounding box center [175, 94] width 8 height 8
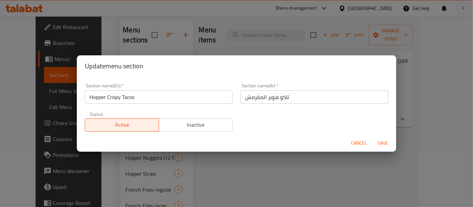
click at [169, 95] on input "Hopper Crispy Tacos" at bounding box center [159, 96] width 148 height 13
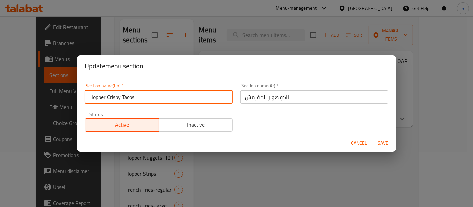
click at [169, 95] on input "Hopper Crispy Tacos" at bounding box center [159, 96] width 148 height 13
click at [121, 98] on input "Hopper Crispy Tacos" at bounding box center [159, 96] width 148 height 13
drag, startPoint x: 121, startPoint y: 98, endPoint x: 78, endPoint y: 96, distance: 43.4
click at [78, 96] on div "Section name(En)   * Hopper Crispy Tacos Section name(En) * Section name(Ar)   …" at bounding box center [237, 106] width 320 height 58
type input "Tacos"
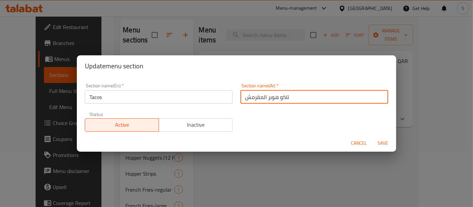
drag, startPoint x: 275, startPoint y: 97, endPoint x: 237, endPoint y: 98, distance: 38.3
click at [237, 98] on div "Section name(Ar)   * تاكو هوبر المقرمش Section name(Ar) *" at bounding box center [315, 93] width 156 height 28
click at [242, 97] on input "تاكو" at bounding box center [315, 96] width 148 height 13
type input "التاكو"
click at [372, 137] on button "Save" at bounding box center [382, 143] width 21 height 12
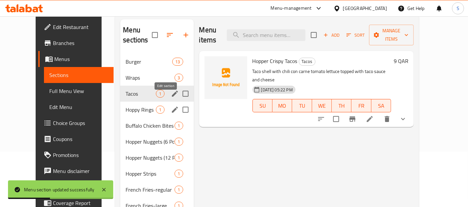
click at [172, 107] on icon "edit" at bounding box center [175, 110] width 6 height 6
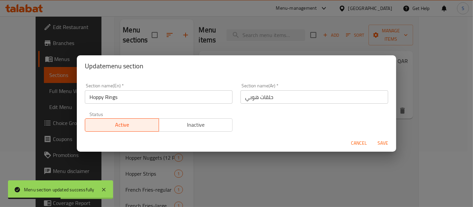
click at [177, 99] on input "Hoppy Rings" at bounding box center [159, 96] width 148 height 13
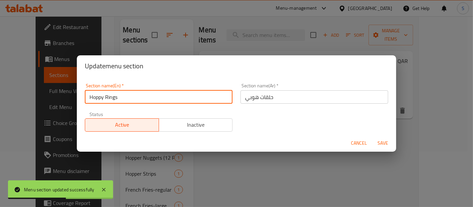
click at [177, 99] on input "Hoppy Rings" at bounding box center [159, 96] width 148 height 13
paste input "Appetizer"
type input "Appetizers"
click at [268, 101] on input "حلقات هوبي" at bounding box center [315, 96] width 148 height 13
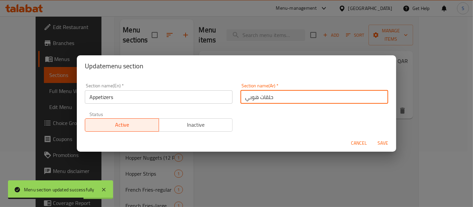
click at [268, 101] on input "حلقات هوبي" at bounding box center [315, 96] width 148 height 13
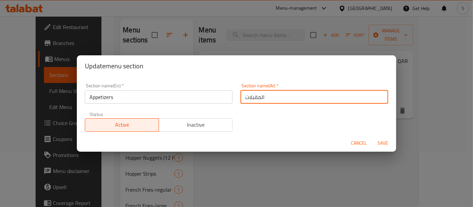
type input "المقبلات"
click at [372, 137] on button "Save" at bounding box center [382, 143] width 21 height 12
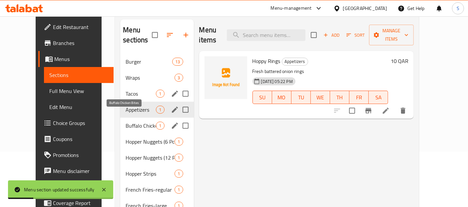
click at [125, 121] on span "Buffalo Chicken Bites" at bounding box center [140, 125] width 30 height 8
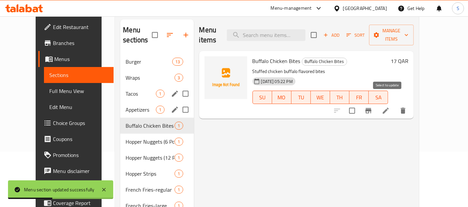
click at [359, 104] on input "checkbox" at bounding box center [352, 111] width 14 height 14
checkbox input "true"
click at [408, 34] on span "Manage items" at bounding box center [391, 35] width 34 height 17
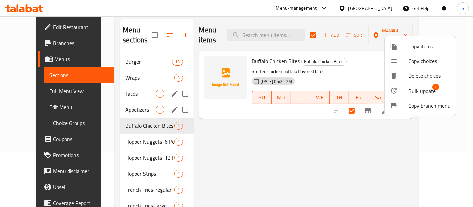
click at [401, 90] on div at bounding box center [399, 91] width 19 height 8
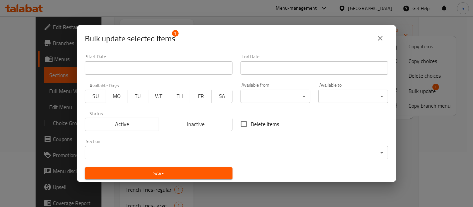
click at [284, 151] on body "​ Menu-management Qatar Get Help S Edit Restaurant Branches Menus Sections Full…" at bounding box center [236, 56] width 473 height 190
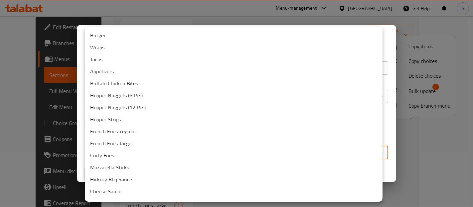
click at [190, 72] on li "Appetizers" at bounding box center [234, 71] width 298 height 12
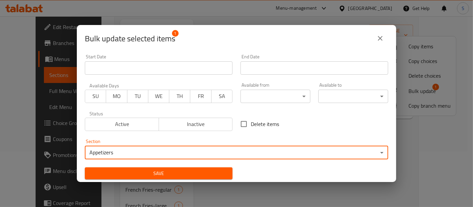
click at [214, 170] on span "Save" at bounding box center [158, 173] width 137 height 8
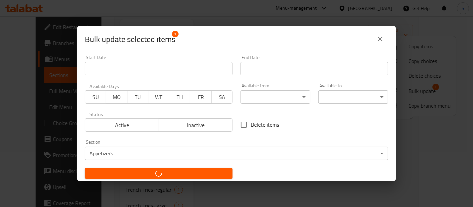
checkbox input "false"
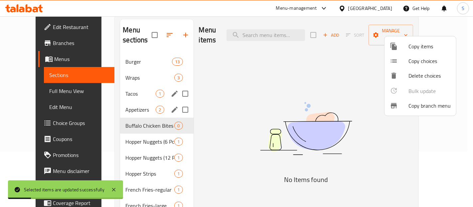
click at [139, 129] on div at bounding box center [236, 103] width 473 height 207
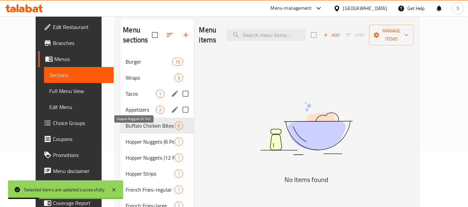
click at [139, 137] on span "Hopper Nuggets (6 Pcs)" at bounding box center [149, 141] width 49 height 8
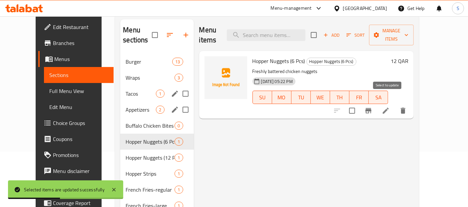
click at [359, 104] on input "checkbox" at bounding box center [352, 111] width 14 height 14
checkbox input "true"
click at [408, 30] on span "Manage items" at bounding box center [391, 35] width 34 height 17
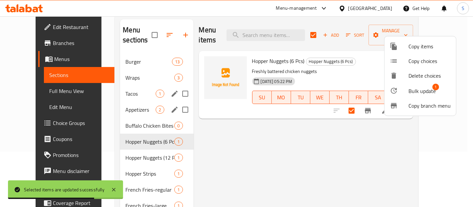
click at [395, 89] on icon at bounding box center [394, 91] width 6 height 6
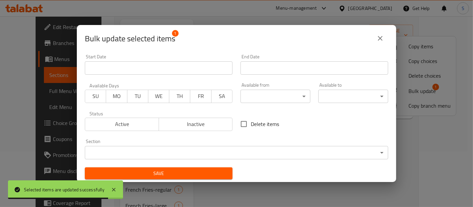
click at [230, 147] on body "Selected items are updated successfully ​ Menu-management Qatar Get Help S Edit…" at bounding box center [236, 56] width 473 height 190
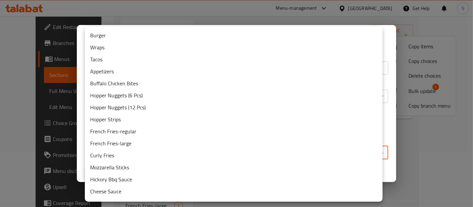
click at [128, 72] on li "Appetizers" at bounding box center [234, 71] width 298 height 12
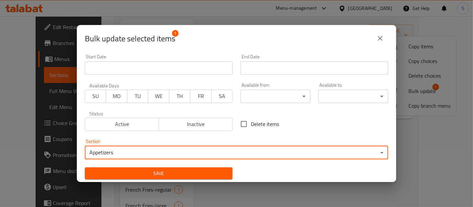
click at [160, 176] on span "Save" at bounding box center [158, 173] width 137 height 8
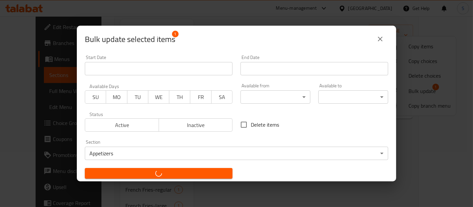
checkbox input "false"
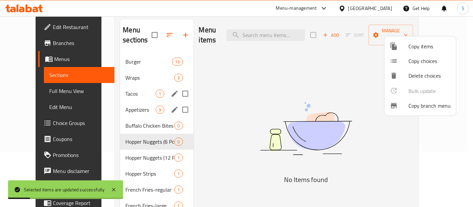
click at [128, 147] on div at bounding box center [236, 103] width 473 height 207
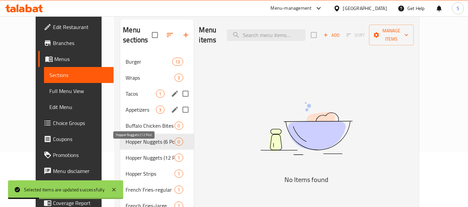
click at [128, 153] on span "Hopper Nuggets (12 Pcs)" at bounding box center [149, 157] width 49 height 8
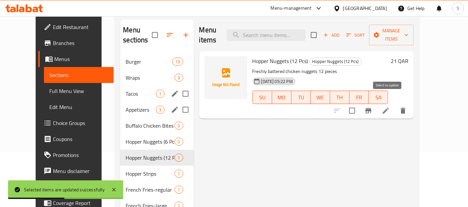
click at [359, 104] on input "checkbox" at bounding box center [352, 111] width 14 height 14
checkbox input "true"
click at [408, 30] on span "Manage items" at bounding box center [391, 35] width 34 height 17
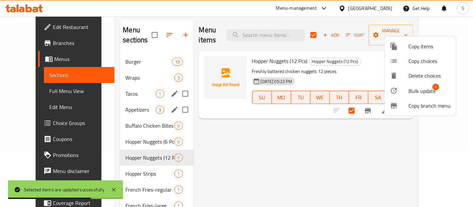
click at [398, 88] on div at bounding box center [399, 91] width 19 height 8
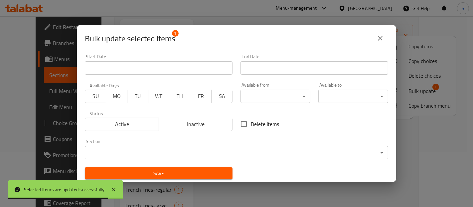
click at [182, 151] on body "Selected items are updated successfully ​ Menu-management Qatar Get Help S Edit…" at bounding box center [236, 56] width 473 height 190
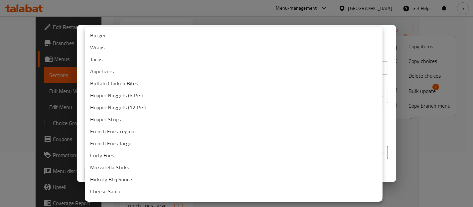
click at [145, 69] on li "Appetizers" at bounding box center [234, 71] width 298 height 12
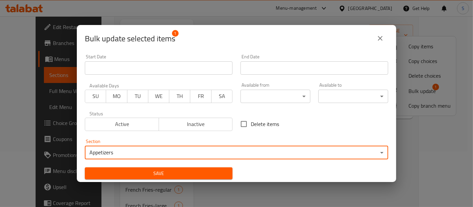
click at [147, 173] on span "Save" at bounding box center [158, 173] width 137 height 8
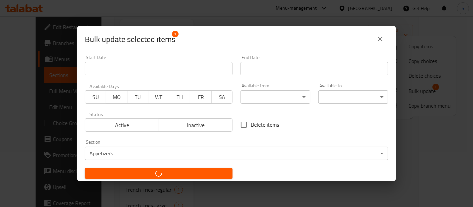
checkbox input "false"
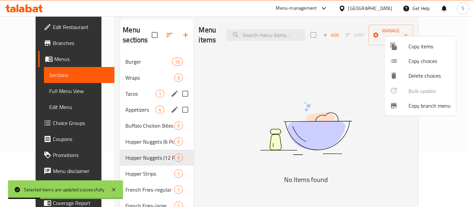
click at [140, 112] on div at bounding box center [236, 103] width 473 height 207
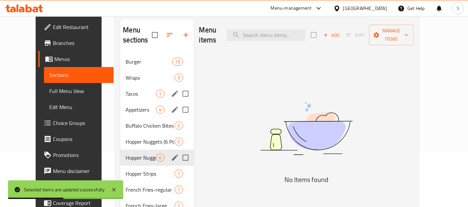
click at [125, 149] on div "Hopper Nuggets (12 Pcs) 0" at bounding box center [156, 157] width 73 height 16
click at [178, 134] on input "Menu sections" at bounding box center [185, 141] width 14 height 14
checkbox input "true"
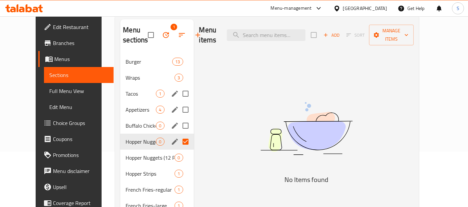
click at [179, 124] on input "Menu sections" at bounding box center [185, 125] width 14 height 14
checkbox input "true"
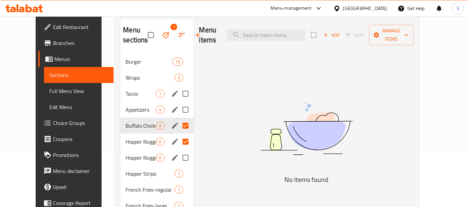
click at [178, 158] on input "Menu sections" at bounding box center [185, 157] width 14 height 14
checkbox input "true"
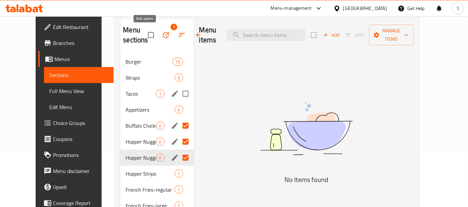
click at [163, 35] on icon "button" at bounding box center [166, 35] width 6 height 6
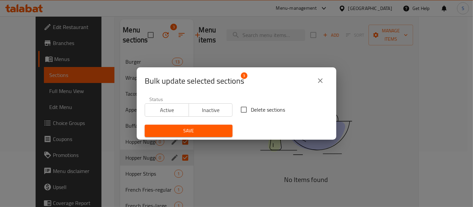
click at [264, 109] on span "Delete sections" at bounding box center [268, 110] width 34 height 8
click at [251, 109] on input "Delete sections" at bounding box center [244, 110] width 14 height 14
checkbox input "true"
click at [217, 131] on span "Save" at bounding box center [188, 130] width 77 height 8
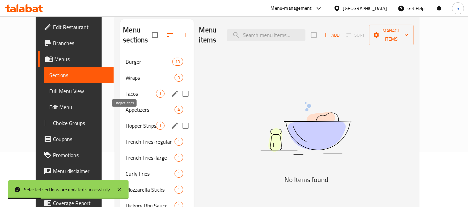
click at [128, 121] on span "Hopper Strips" at bounding box center [140, 125] width 30 height 8
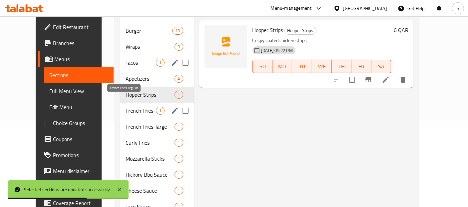
scroll to position [61, 0]
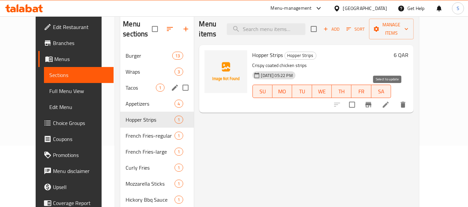
click at [359, 98] on input "checkbox" at bounding box center [352, 105] width 14 height 14
checkbox input "true"
click at [407, 24] on span "Manage items" at bounding box center [391, 29] width 34 height 17
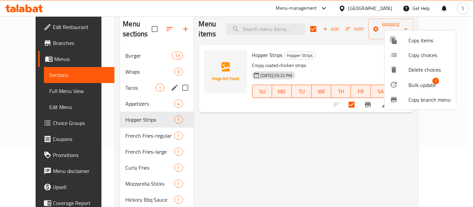
click at [412, 81] on span "Bulk update" at bounding box center [422, 85] width 27 height 8
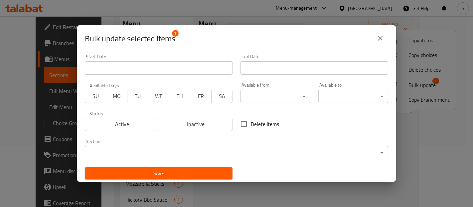
click at [262, 145] on body "​ Menu-management Qatar Get Help S Edit Restaurant Branches Menus Sections Full…" at bounding box center [236, 50] width 473 height 190
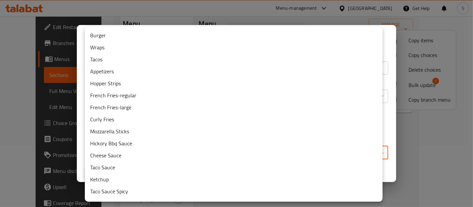
click at [211, 68] on li "Appetizers" at bounding box center [234, 71] width 298 height 12
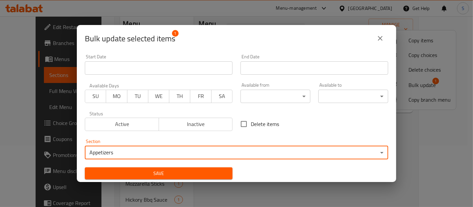
click at [172, 171] on span "Save" at bounding box center [158, 173] width 137 height 8
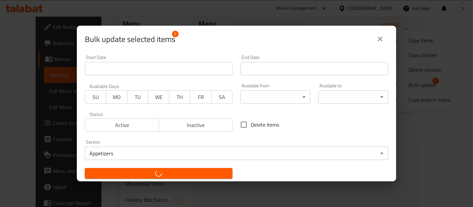
checkbox input "false"
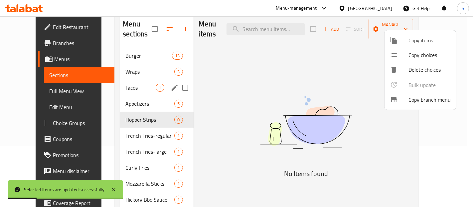
click at [117, 125] on div at bounding box center [236, 103] width 473 height 207
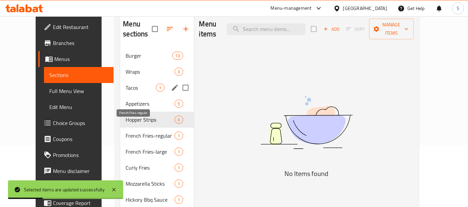
click at [125, 131] on span "French Fries-regular" at bounding box center [149, 135] width 49 height 8
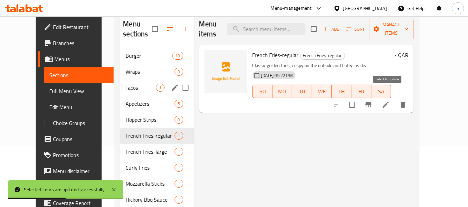
click at [359, 98] on input "checkbox" at bounding box center [352, 105] width 14 height 14
checkbox input "true"
click at [409, 28] on button "Manage items" at bounding box center [391, 29] width 45 height 21
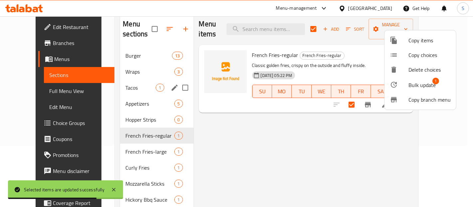
click at [404, 87] on div at bounding box center [399, 85] width 19 height 8
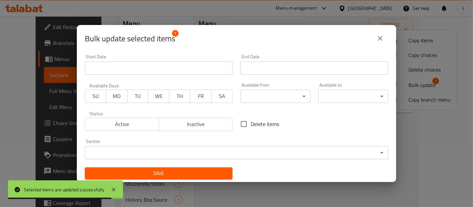
click at [232, 145] on body "Selected items are updated successfully ​ Menu-management Qatar Get Help S Edit…" at bounding box center [236, 50] width 473 height 190
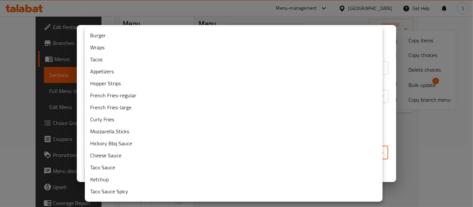
click at [177, 73] on li "Appetizers" at bounding box center [234, 71] width 298 height 12
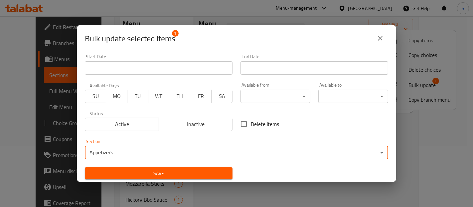
click at [181, 172] on span "Save" at bounding box center [158, 173] width 137 height 8
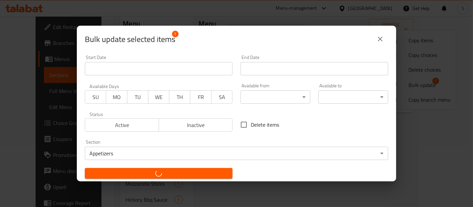
checkbox input "false"
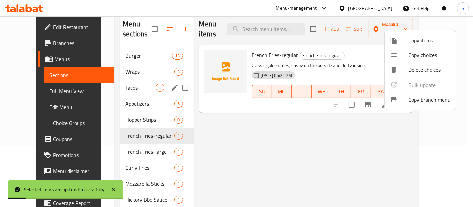
click at [119, 140] on div at bounding box center [236, 103] width 473 height 207
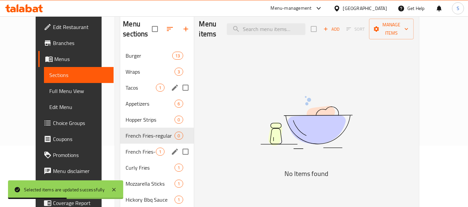
click at [132, 146] on div "French Fries-large 1" at bounding box center [156, 151] width 73 height 16
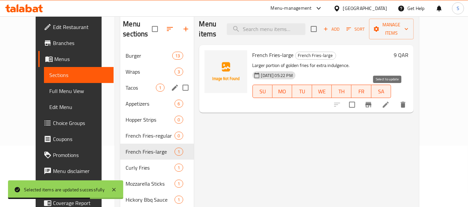
click at [359, 98] on input "checkbox" at bounding box center [352, 105] width 14 height 14
checkbox input "true"
click at [408, 26] on span "Manage items" at bounding box center [391, 29] width 34 height 17
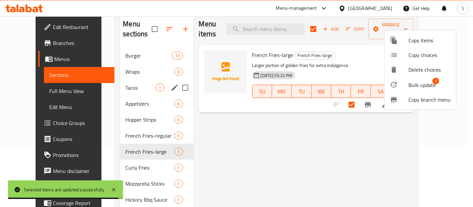
click at [411, 84] on span "Bulk update" at bounding box center [422, 85] width 27 height 8
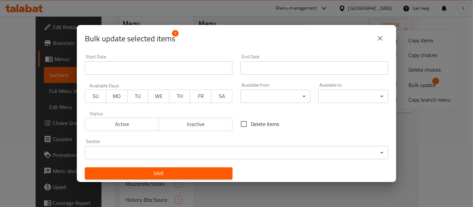
click at [261, 145] on body "​ Menu-management Qatar Get Help S Edit Restaurant Branches Menus Sections Full…" at bounding box center [236, 50] width 473 height 190
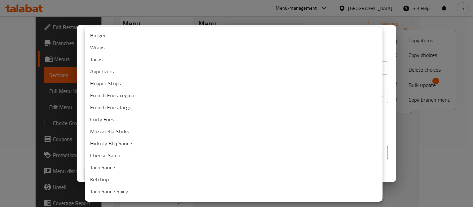
click at [182, 73] on li "Appetizers" at bounding box center [234, 71] width 298 height 12
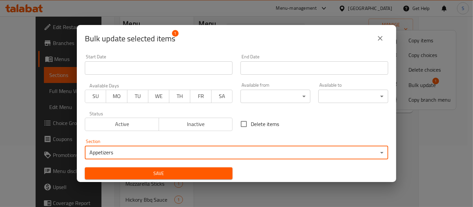
click at [167, 173] on span "Save" at bounding box center [158, 173] width 137 height 8
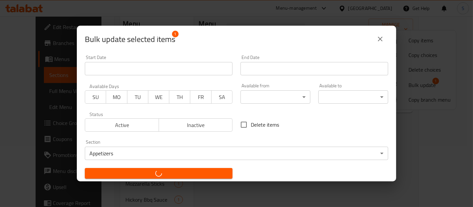
checkbox input "false"
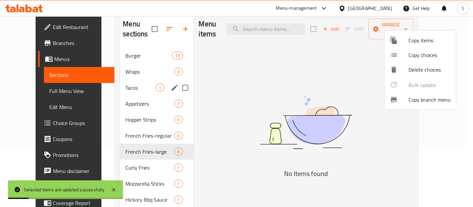
click at [114, 159] on div at bounding box center [236, 103] width 473 height 207
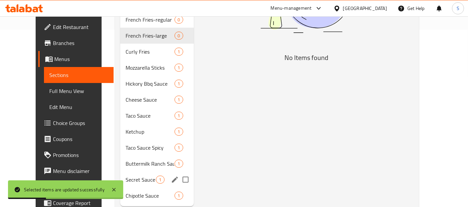
scroll to position [184, 0]
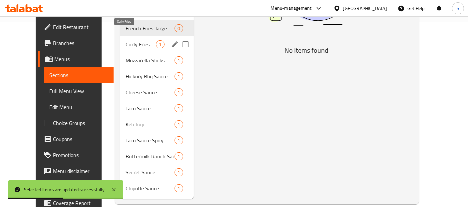
click at [125, 40] on span "Curly Fries" at bounding box center [140, 44] width 30 height 8
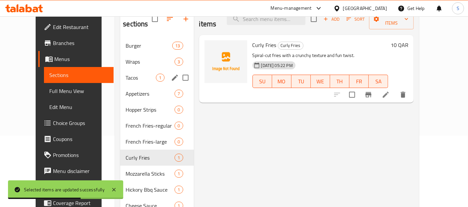
scroll to position [92, 0]
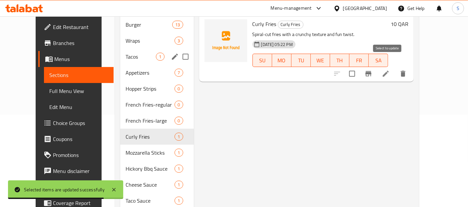
click at [359, 69] on input "checkbox" at bounding box center [352, 74] width 14 height 14
checkbox input "true"
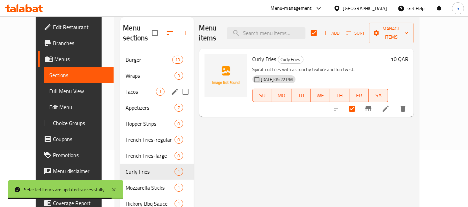
scroll to position [49, 0]
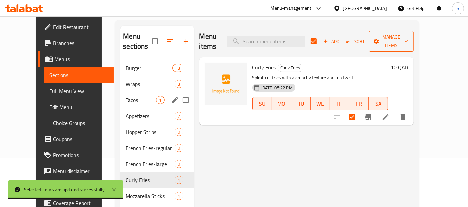
click at [408, 33] on span "Manage items" at bounding box center [391, 41] width 34 height 17
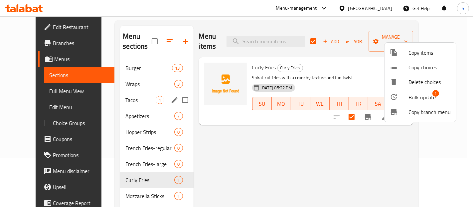
click at [397, 100] on icon at bounding box center [394, 97] width 8 height 8
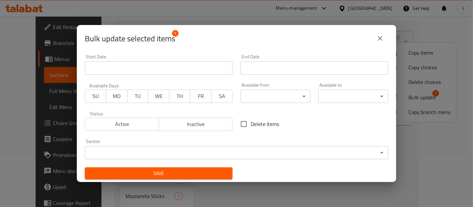
click at [279, 151] on body "​ Menu-management Qatar Get Help S Edit Restaurant Branches Menus Sections Full…" at bounding box center [236, 62] width 473 height 190
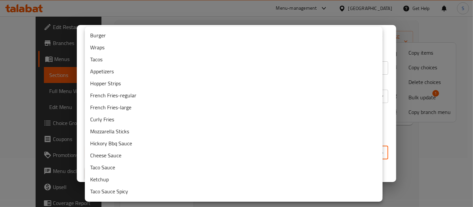
click at [194, 73] on li "Appetizers" at bounding box center [234, 71] width 298 height 12
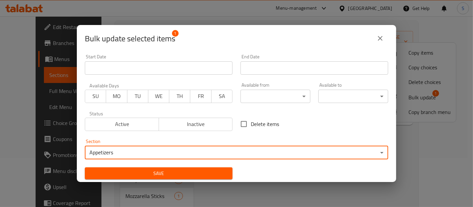
click at [145, 169] on span "Save" at bounding box center [158, 173] width 137 height 8
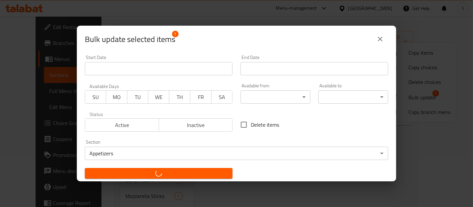
checkbox input "false"
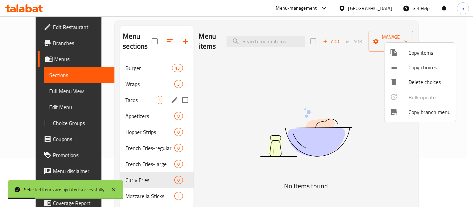
click at [179, 123] on div at bounding box center [236, 103] width 473 height 207
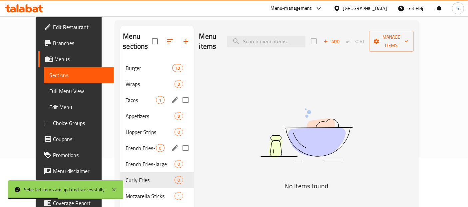
click at [120, 145] on div "French Fries-regular 0" at bounding box center [156, 148] width 73 height 16
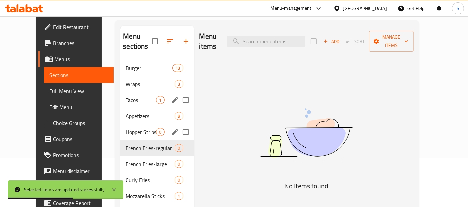
click at [178, 125] on input "Menu sections" at bounding box center [185, 132] width 14 height 14
checkbox input "true"
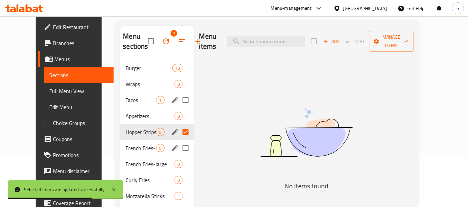
click at [179, 150] on input "Menu sections" at bounding box center [185, 148] width 14 height 14
checkbox input "true"
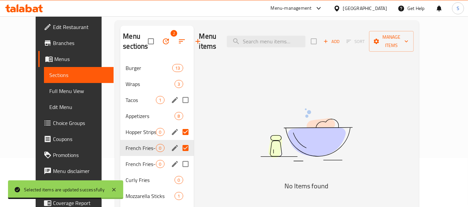
click at [179, 164] on input "Menu sections" at bounding box center [185, 164] width 14 height 14
checkbox input "true"
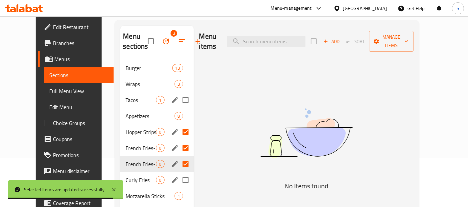
click at [179, 179] on input "Menu sections" at bounding box center [185, 180] width 14 height 14
checkbox input "true"
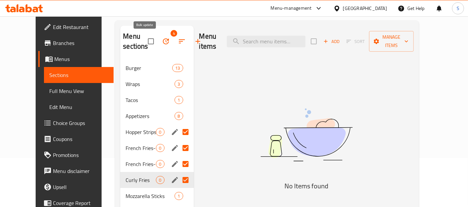
click at [162, 40] on icon "button" at bounding box center [166, 41] width 8 height 8
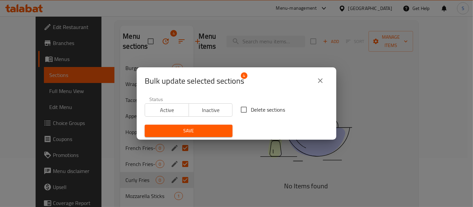
click at [247, 112] on input "Delete sections" at bounding box center [244, 110] width 14 height 14
checkbox input "true"
click at [220, 131] on span "Save" at bounding box center [188, 130] width 77 height 8
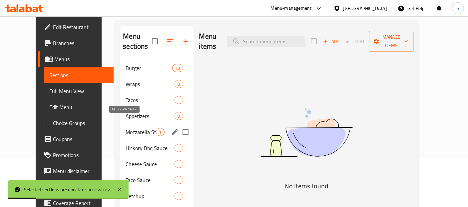
click at [125, 128] on span "Mozzarella Sticks" at bounding box center [140, 132] width 30 height 8
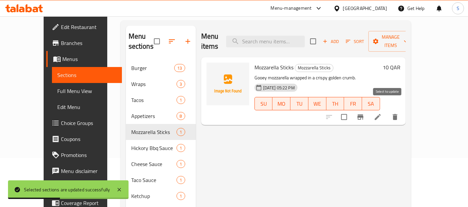
click at [351, 110] on input "checkbox" at bounding box center [344, 117] width 14 height 14
checkbox input "true"
click at [407, 37] on span "Manage items" at bounding box center [390, 41] width 34 height 17
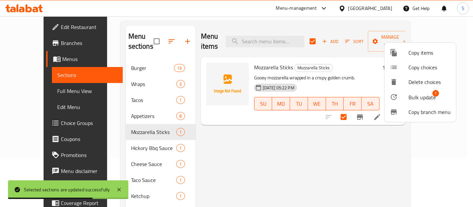
click at [399, 96] on div at bounding box center [399, 97] width 19 height 8
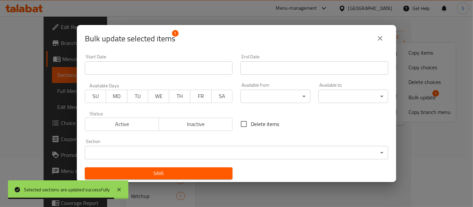
click at [270, 153] on body "Selected sections are updated successfully ​ Menu-management Qatar Get Help S E…" at bounding box center [236, 62] width 473 height 190
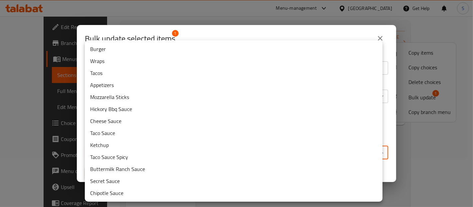
click at [141, 85] on li "Appetizers" at bounding box center [234, 85] width 298 height 12
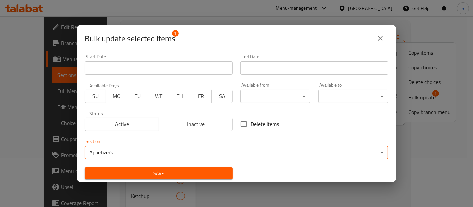
click at [145, 169] on span "Save" at bounding box center [158, 173] width 137 height 8
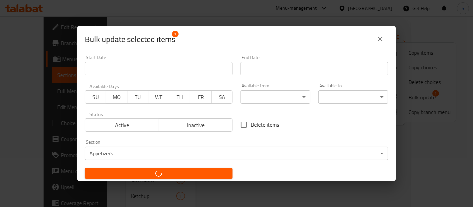
checkbox input "false"
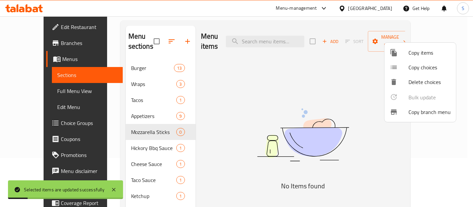
click at [138, 137] on div at bounding box center [236, 103] width 473 height 207
click at [138, 144] on span "Hickory Bbq Sauce" at bounding box center [154, 148] width 46 height 8
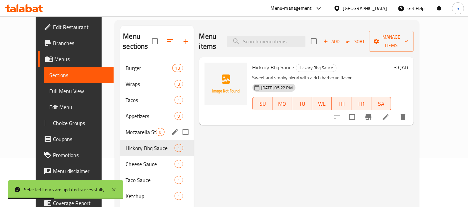
click at [178, 125] on input "Menu sections" at bounding box center [185, 132] width 14 height 14
checkbox input "true"
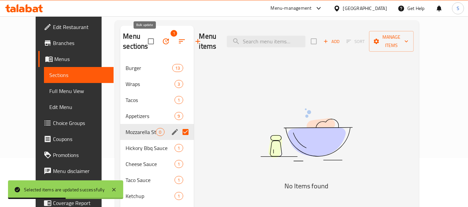
click at [163, 41] on icon "button" at bounding box center [166, 41] width 6 height 6
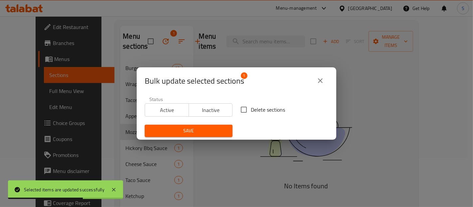
click at [253, 111] on span "Delete sections" at bounding box center [268, 110] width 34 height 8
click at [251, 111] on input "Delete sections" at bounding box center [244, 110] width 14 height 14
checkbox input "true"
click at [221, 127] on span "Save" at bounding box center [188, 130] width 77 height 8
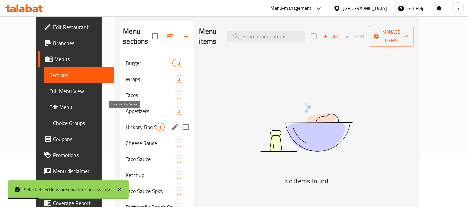
scroll to position [55, 0]
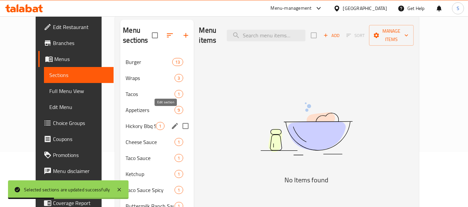
click at [170, 121] on button "edit" at bounding box center [175, 126] width 10 height 10
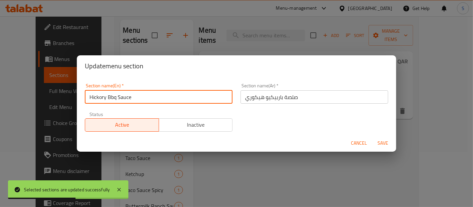
drag, startPoint x: 118, startPoint y: 96, endPoint x: 64, endPoint y: 96, distance: 53.9
click at [64, 96] on div "Update menu section Section name(En)   * Hickory Bbq Sauce Section name(En) * S…" at bounding box center [236, 103] width 473 height 207
type input "Sauce"
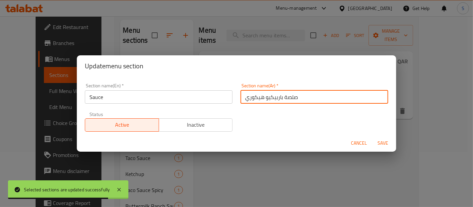
drag, startPoint x: 280, startPoint y: 98, endPoint x: 235, endPoint y: 102, distance: 45.5
click at [237, 102] on div "Section name(Ar)   * صلصة باربيكيو هيكوري Section name(Ar) *" at bounding box center [315, 93] width 156 height 28
click at [257, 98] on input "صلصة" at bounding box center [315, 96] width 148 height 13
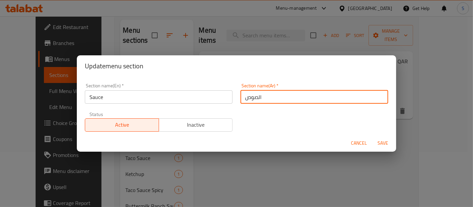
type input "الصوص"
click at [372, 137] on button "Save" at bounding box center [382, 143] width 21 height 12
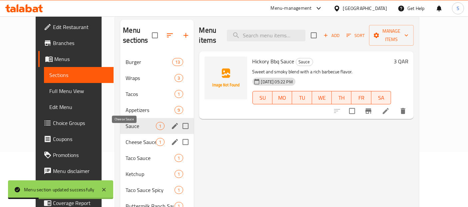
click at [125, 138] on span "Cheese Sauce" at bounding box center [140, 142] width 30 height 8
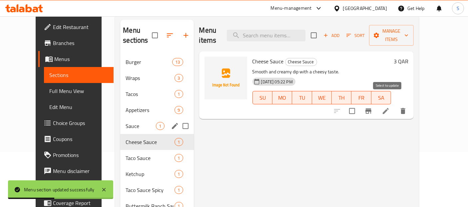
click at [359, 104] on input "checkbox" at bounding box center [352, 111] width 14 height 14
checkbox input "true"
click at [401, 34] on span "Manage items" at bounding box center [391, 35] width 34 height 17
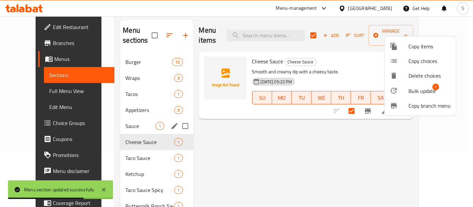
click at [392, 93] on icon at bounding box center [394, 91] width 8 height 8
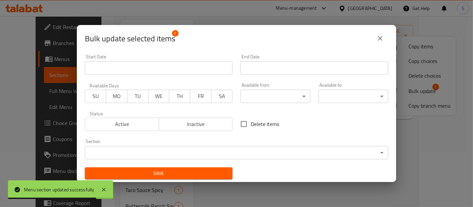
click at [220, 150] on body "Menu section updated successfully ​ Menu-management Qatar Get Help S Edit Resta…" at bounding box center [236, 56] width 473 height 190
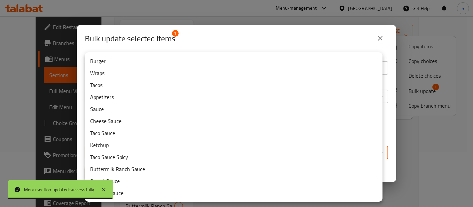
click at [160, 112] on li "Sauce" at bounding box center [234, 109] width 298 height 12
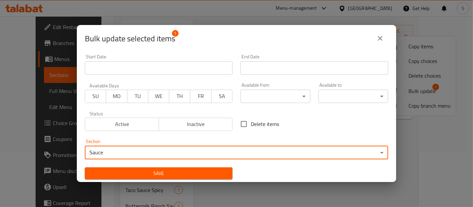
click at [153, 169] on span "Save" at bounding box center [158, 173] width 137 height 8
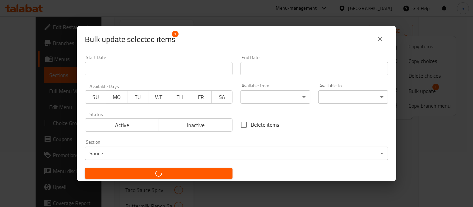
checkbox input "false"
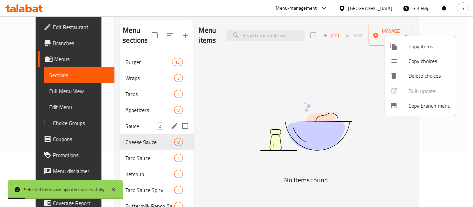
click at [125, 149] on div at bounding box center [236, 103] width 473 height 207
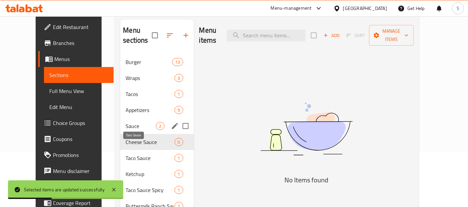
click at [125, 154] on span "Taco Sauce" at bounding box center [149, 158] width 49 height 8
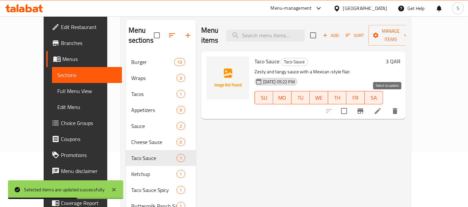
click at [351, 104] on input "checkbox" at bounding box center [344, 111] width 14 height 14
checkbox input "true"
click at [406, 30] on span "Manage items" at bounding box center [390, 35] width 34 height 17
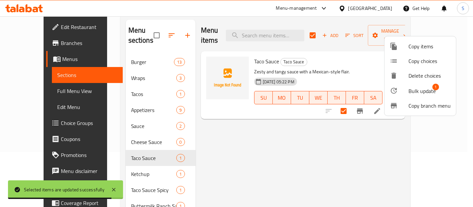
click at [409, 89] on span "Bulk update" at bounding box center [422, 91] width 27 height 8
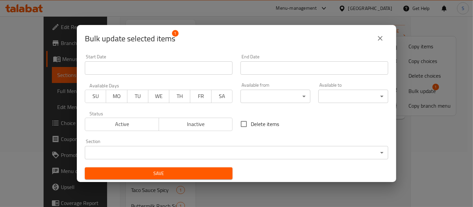
click at [242, 147] on body "Selected items are updated successfully ​ Menu-management Qatar Get Help S Edit…" at bounding box center [236, 56] width 473 height 190
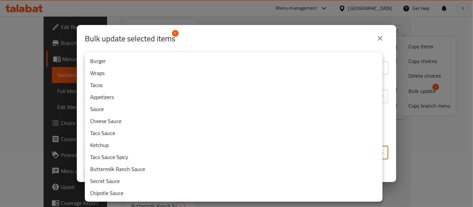
click at [220, 108] on li "Sauce" at bounding box center [234, 109] width 298 height 12
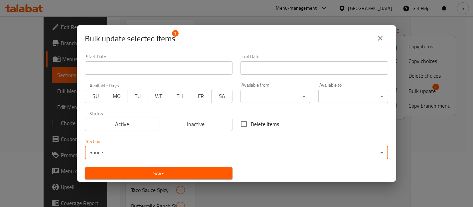
click at [189, 170] on span "Save" at bounding box center [158, 173] width 137 height 8
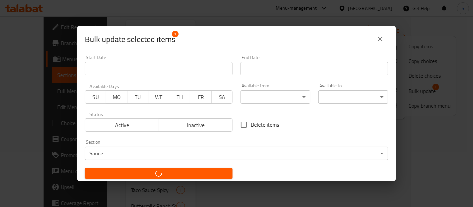
checkbox input "false"
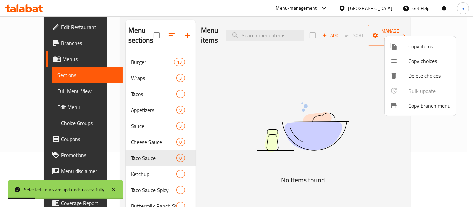
click at [116, 131] on div at bounding box center [236, 103] width 473 height 207
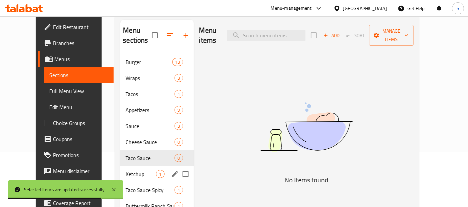
click at [120, 169] on div "Ketchup 1" at bounding box center [156, 174] width 73 height 16
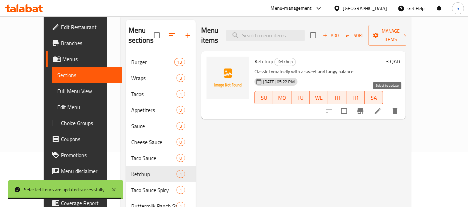
click at [351, 104] on input "checkbox" at bounding box center [344, 111] width 14 height 14
checkbox input "true"
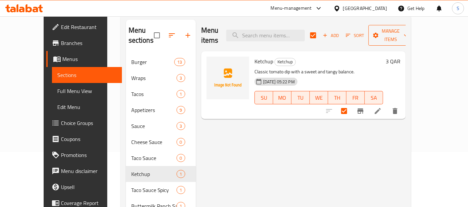
click at [407, 27] on span "Manage items" at bounding box center [390, 35] width 34 height 17
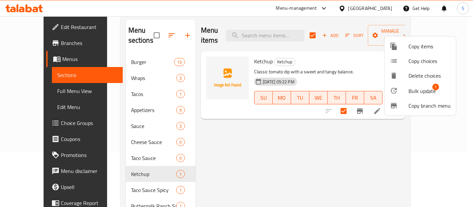
click at [403, 87] on div at bounding box center [399, 91] width 19 height 8
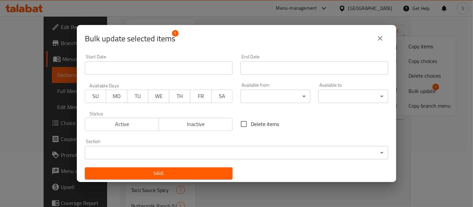
click at [234, 150] on body "​ Menu-management Qatar Get Help S Edit Restaurant Branches Menus Sections Full…" at bounding box center [236, 56] width 473 height 190
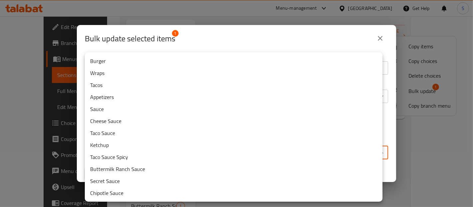
click at [157, 108] on li "Sauce" at bounding box center [234, 109] width 298 height 12
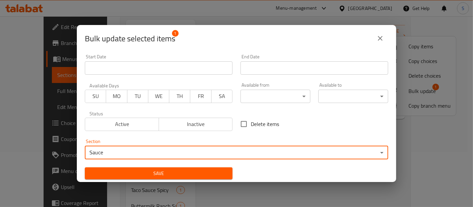
click at [156, 169] on span "Save" at bounding box center [158, 173] width 137 height 8
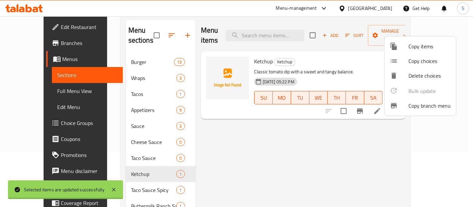
checkbox input "false"
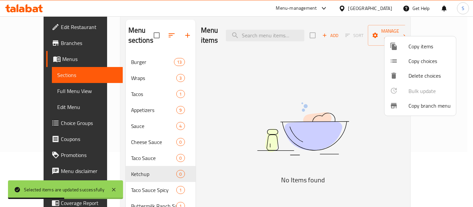
click at [130, 184] on div at bounding box center [236, 103] width 473 height 207
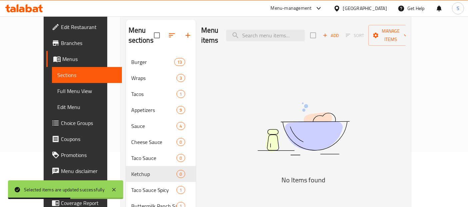
click at [130, 184] on div "Taco Sauce Spicy 1" at bounding box center [161, 190] width 70 height 16
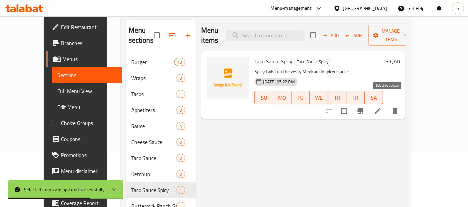
click at [351, 104] on input "checkbox" at bounding box center [344, 111] width 14 height 14
checkbox input "true"
click at [407, 33] on span "Manage items" at bounding box center [390, 35] width 34 height 17
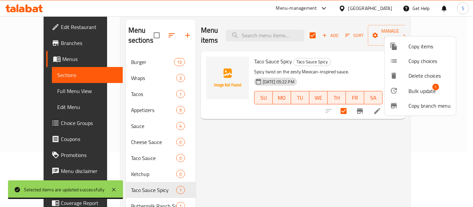
click at [395, 88] on icon at bounding box center [394, 91] width 6 height 6
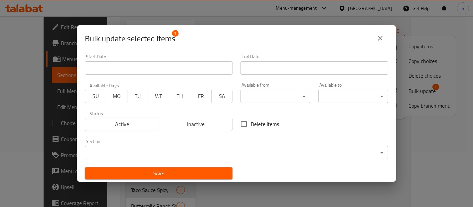
click at [263, 152] on body "​ Menu-management Qatar Get Help S Edit Restaurant Branches Menus Sections Full…" at bounding box center [236, 56] width 473 height 190
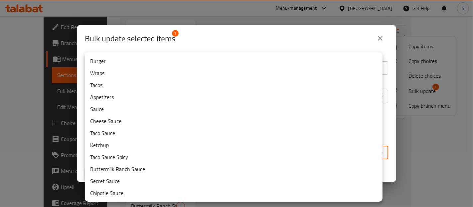
click at [131, 111] on li "Sauce" at bounding box center [234, 109] width 298 height 12
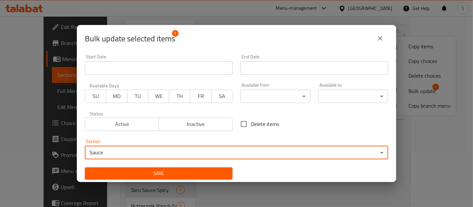
click at [134, 171] on span "Save" at bounding box center [158, 173] width 137 height 8
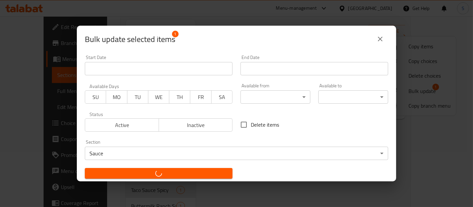
checkbox input "false"
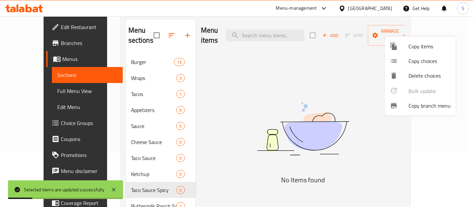
click at [143, 195] on div at bounding box center [236, 103] width 473 height 207
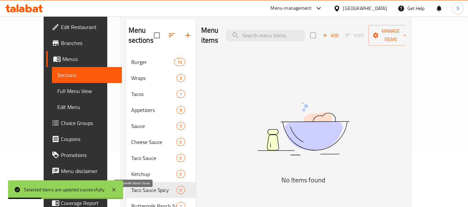
click at [143, 202] on span "Buttermilk Ranch Sauce" at bounding box center [154, 206] width 46 height 8
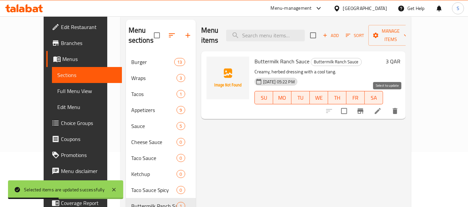
click at [351, 104] on input "checkbox" at bounding box center [344, 111] width 14 height 14
checkbox input "true"
click at [407, 28] on span "Manage items" at bounding box center [390, 35] width 34 height 17
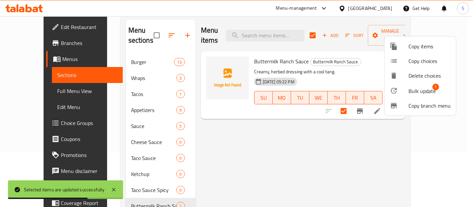
click at [401, 91] on div at bounding box center [399, 91] width 19 height 8
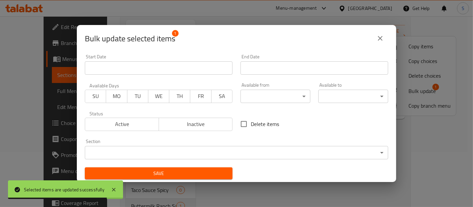
click at [272, 150] on body "Selected items are updated successfully ​ Menu-management Qatar Get Help S Edit…" at bounding box center [236, 56] width 473 height 190
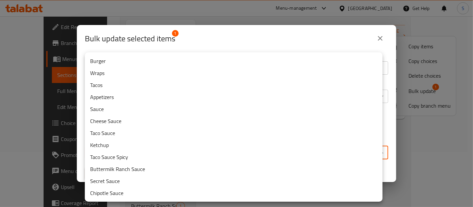
click at [219, 107] on li "Sauce" at bounding box center [234, 109] width 298 height 12
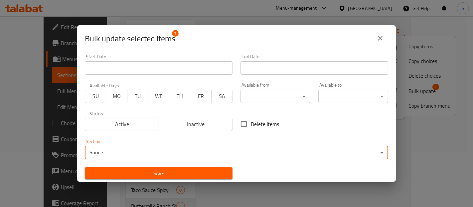
click at [187, 175] on span "Save" at bounding box center [158, 173] width 137 height 8
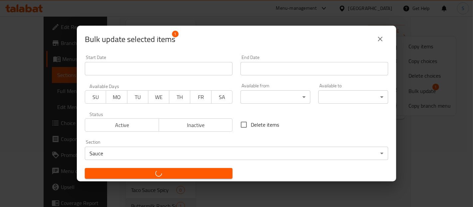
checkbox input "false"
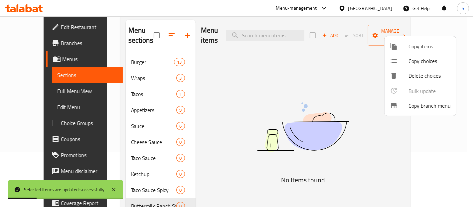
click at [136, 134] on div at bounding box center [236, 103] width 473 height 207
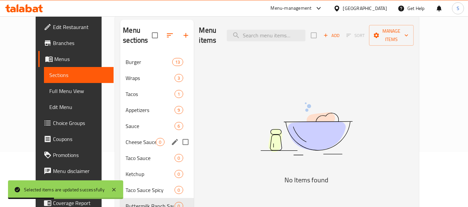
click at [178, 135] on input "Menu sections" at bounding box center [185, 142] width 14 height 14
checkbox input "true"
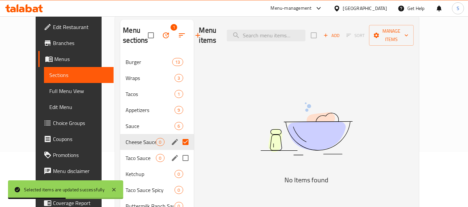
click at [177, 150] on div "Taco Sauce 0" at bounding box center [156, 158] width 73 height 16
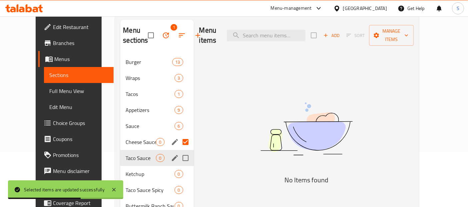
click at [178, 158] on input "Menu sections" at bounding box center [185, 158] width 14 height 14
checkbox input "true"
click at [179, 174] on input "Menu sections" at bounding box center [185, 174] width 14 height 14
checkbox input "true"
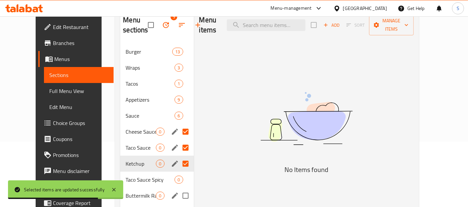
scroll to position [98, 0]
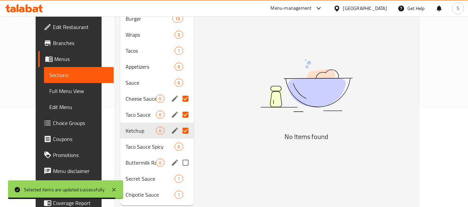
click at [178, 162] on input "Menu sections" at bounding box center [185, 162] width 14 height 14
checkbox input "true"
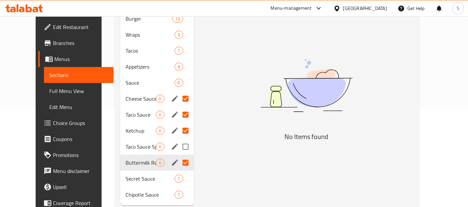
click at [178, 143] on input "Menu sections" at bounding box center [185, 146] width 14 height 14
checkbox input "true"
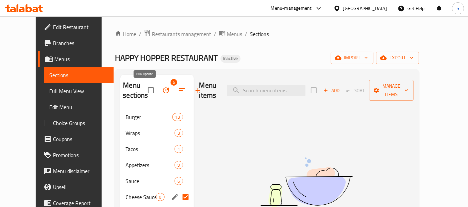
click at [163, 90] on icon "button" at bounding box center [166, 90] width 6 height 6
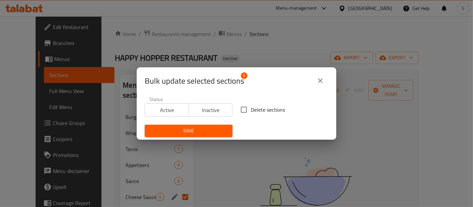
click at [251, 108] on span "Delete sections" at bounding box center [268, 110] width 34 height 8
click at [251, 108] on input "Delete sections" at bounding box center [244, 110] width 14 height 14
checkbox input "true"
click at [219, 130] on span "Save" at bounding box center [188, 130] width 77 height 8
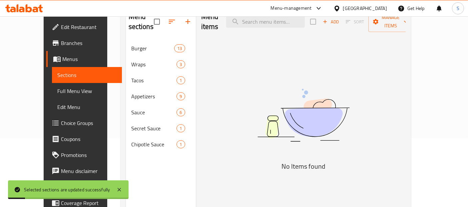
scroll to position [86, 0]
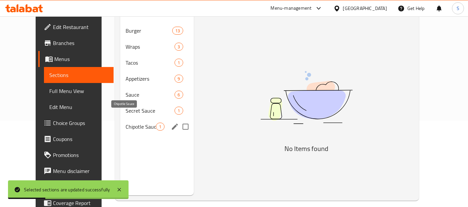
click at [131, 122] on span "Chipotle Sauce" at bounding box center [140, 126] width 30 height 8
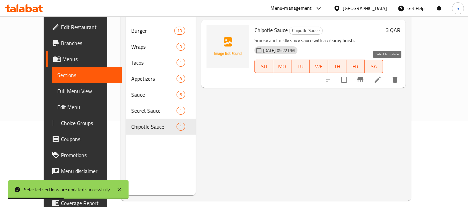
click at [351, 73] on input "checkbox" at bounding box center [344, 80] width 14 height 14
checkbox input "true"
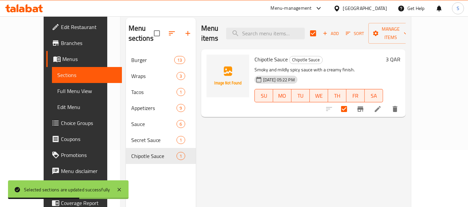
scroll to position [49, 0]
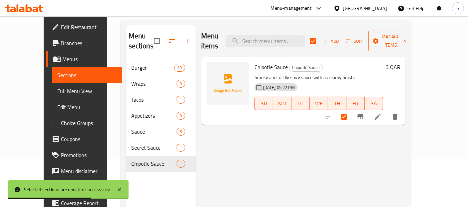
click at [407, 33] on span "Manage items" at bounding box center [390, 41] width 34 height 17
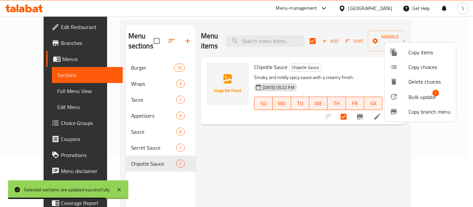
click at [398, 94] on div at bounding box center [399, 97] width 19 height 8
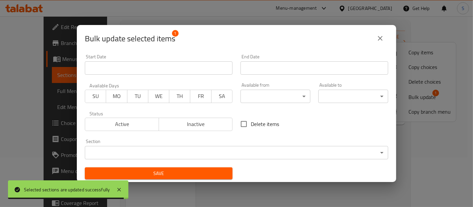
click at [224, 147] on body "Selected sections are updated successfully ​ Menu-management Qatar Get Help S E…" at bounding box center [236, 62] width 473 height 190
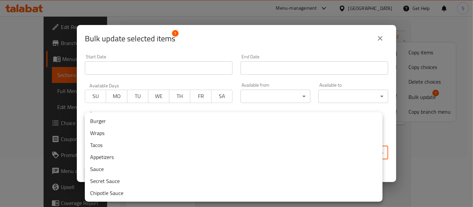
click at [107, 168] on li "Sauce" at bounding box center [234, 169] width 298 height 12
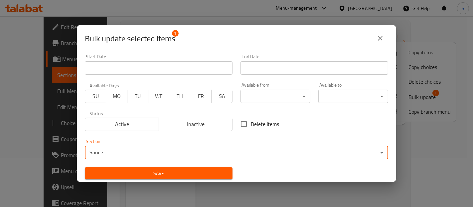
click at [134, 170] on span "Save" at bounding box center [158, 173] width 137 height 8
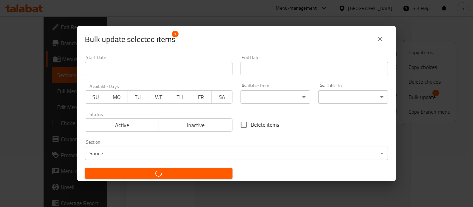
checkbox input "false"
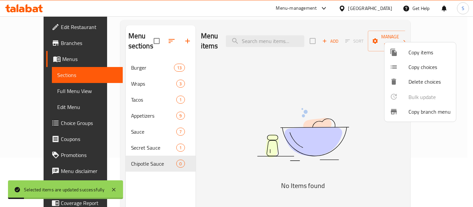
click at [135, 137] on div at bounding box center [236, 103] width 473 height 207
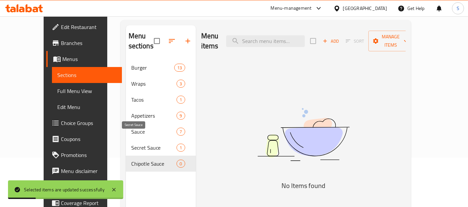
click at [135, 143] on span "Secret Sauce" at bounding box center [154, 147] width 46 height 8
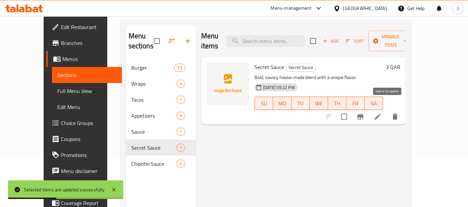
click at [351, 110] on input "checkbox" at bounding box center [344, 117] width 14 height 14
checkbox input "true"
click at [407, 37] on span "Manage items" at bounding box center [390, 41] width 34 height 17
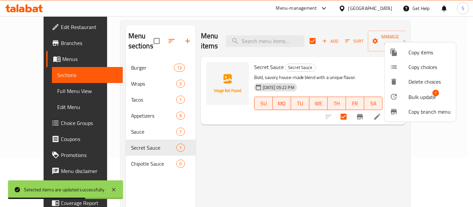
click at [407, 100] on div at bounding box center [399, 97] width 19 height 8
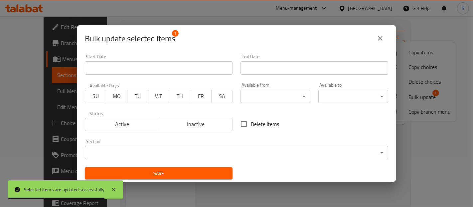
click at [234, 151] on body "Selected items are updated successfully ​ Menu-management Qatar Get Help S Edit…" at bounding box center [236, 62] width 473 height 190
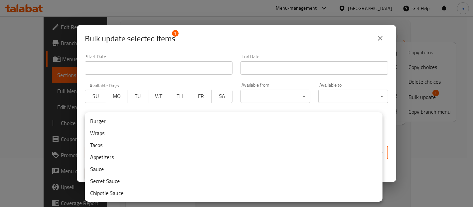
click at [113, 164] on li "Sauce" at bounding box center [234, 169] width 298 height 12
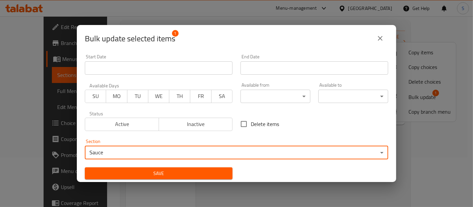
click at [125, 170] on span "Save" at bounding box center [158, 173] width 137 height 8
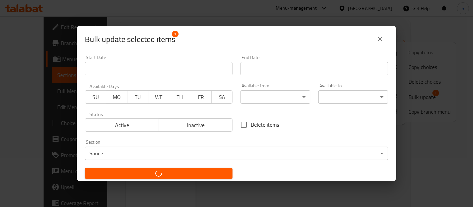
checkbox input "false"
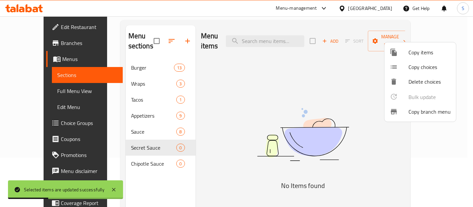
click at [140, 153] on div at bounding box center [236, 103] width 473 height 207
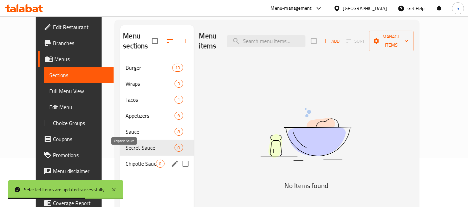
click at [129, 159] on span "Chipotle Sauce" at bounding box center [140, 163] width 30 height 8
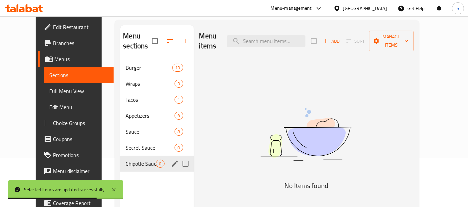
click at [178, 156] on input "Menu sections" at bounding box center [185, 163] width 14 height 14
checkbox input "true"
click at [179, 148] on input "Menu sections" at bounding box center [185, 147] width 14 height 14
checkbox input "true"
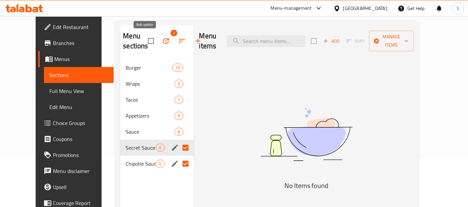
click at [162, 42] on icon "button" at bounding box center [166, 41] width 8 height 8
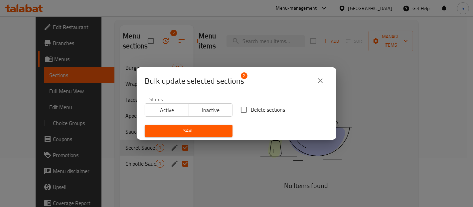
click at [252, 110] on span "Delete sections" at bounding box center [268, 110] width 34 height 8
click at [251, 110] on input "Delete sections" at bounding box center [244, 110] width 14 height 14
checkbox input "true"
click at [217, 132] on span "Save" at bounding box center [188, 130] width 77 height 8
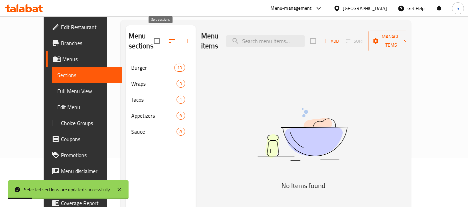
click at [164, 41] on button "button" at bounding box center [172, 41] width 16 height 16
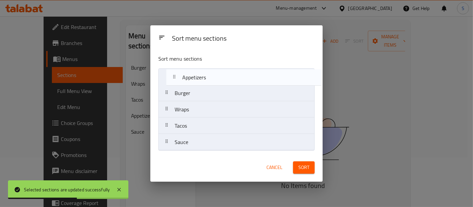
drag, startPoint x: 203, startPoint y: 127, endPoint x: 211, endPoint y: 75, distance: 52.8
click at [211, 75] on nav "Burger Wraps Tacos Appetizers Sauce" at bounding box center [236, 109] width 156 height 82
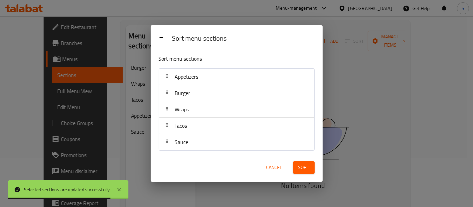
click at [303, 169] on span "Sort" at bounding box center [304, 167] width 11 height 8
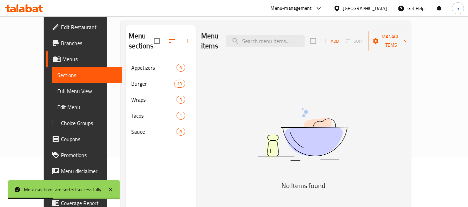
click at [57, 94] on span "Full Menu View" at bounding box center [86, 91] width 59 height 8
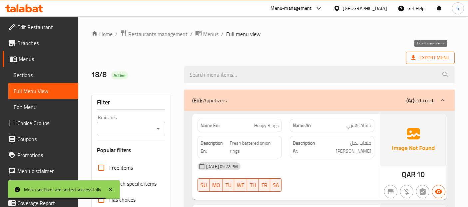
click at [426, 64] on span "Export Menu" at bounding box center [430, 58] width 49 height 12
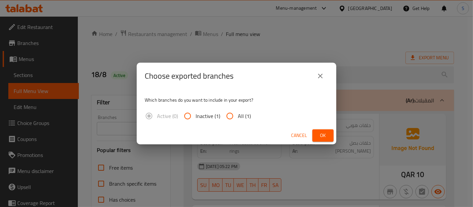
click at [236, 114] on input "All (1)" at bounding box center [230, 116] width 16 height 16
radio input "true"
click at [321, 133] on span "Ok" at bounding box center [323, 135] width 11 height 8
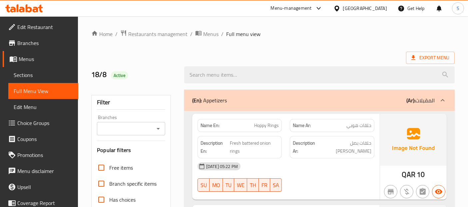
click at [377, 13] on div "Qatar" at bounding box center [360, 8] width 64 height 16
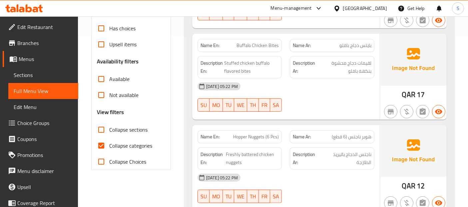
scroll to position [172, 0]
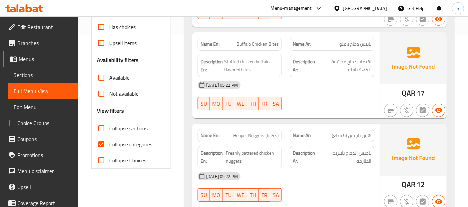
click at [138, 128] on span "Collapse sections" at bounding box center [128, 128] width 38 height 8
click at [109, 128] on input "Collapse sections" at bounding box center [101, 128] width 16 height 16
checkbox input "true"
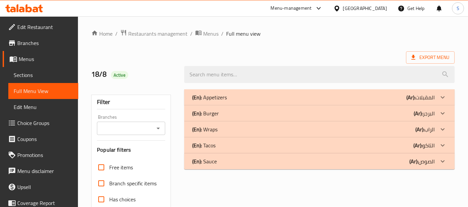
scroll to position [0, 0]
click at [340, 7] on icon at bounding box center [336, 8] width 7 height 7
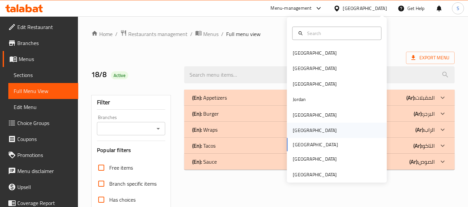
click at [298, 132] on div "[GEOGRAPHIC_DATA]" at bounding box center [315, 129] width 44 height 7
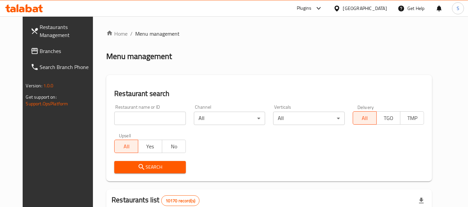
click at [160, 112] on input "search" at bounding box center [150, 118] width 72 height 13
paste input "Healthy Lover"
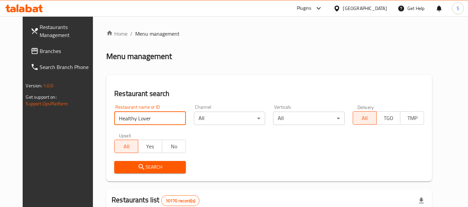
type input "Healthy Lover"
click button "Search" at bounding box center [150, 167] width 72 height 12
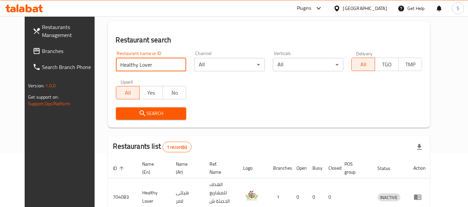
scroll to position [84, 0]
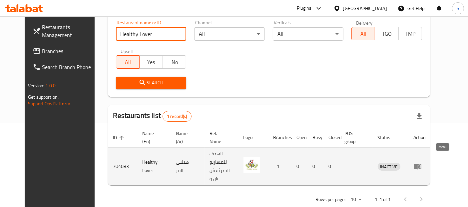
click at [421, 164] on icon "enhanced table" at bounding box center [417, 167] width 7 height 6
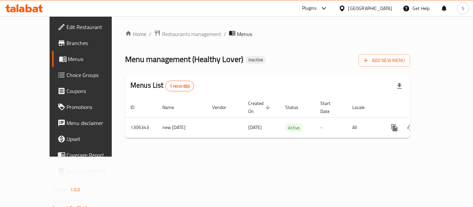
click at [150, 156] on div "Home / Restaurants management / Menus Menu management ( Healthy Lover ) Inactiv…" at bounding box center [268, 86] width 312 height 140
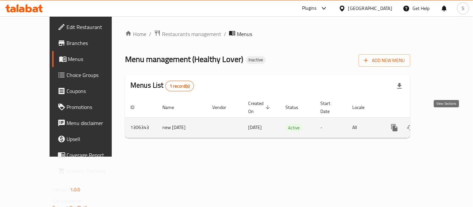
click at [445, 123] on icon "enhanced table" at bounding box center [443, 127] width 8 height 8
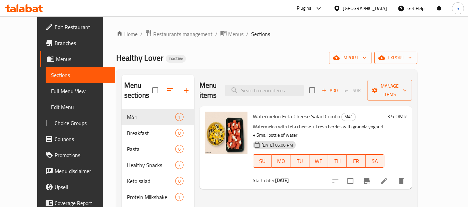
click at [412, 57] on span "export" at bounding box center [395, 58] width 32 height 8
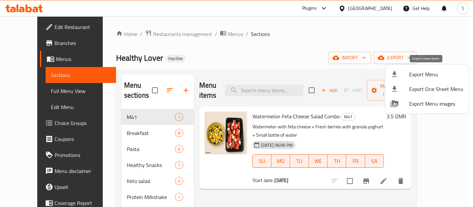
click at [423, 74] on span "Export Menu" at bounding box center [436, 74] width 54 height 8
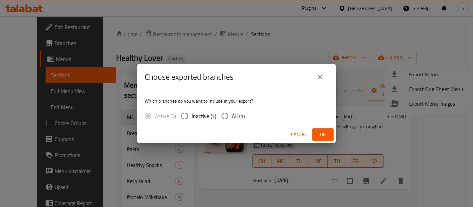
click at [233, 117] on span "All (1)" at bounding box center [238, 116] width 13 height 8
click at [232, 117] on input "All (1)" at bounding box center [225, 116] width 14 height 14
radio input "true"
click at [329, 138] on button "Ok" at bounding box center [323, 134] width 21 height 12
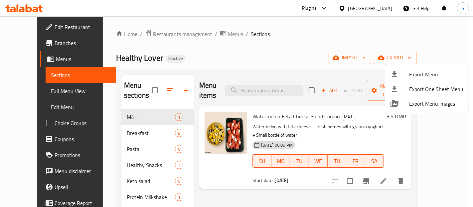
click at [379, 10] on div at bounding box center [236, 103] width 473 height 207
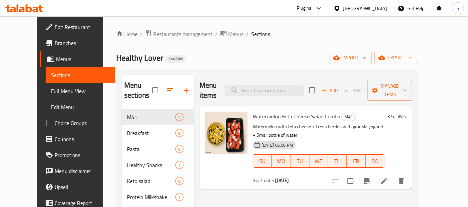
click at [61, 25] on span "Edit Restaurant" at bounding box center [83, 27] width 56 height 8
click at [153, 32] on span "Restaurants management" at bounding box center [182, 34] width 59 height 8
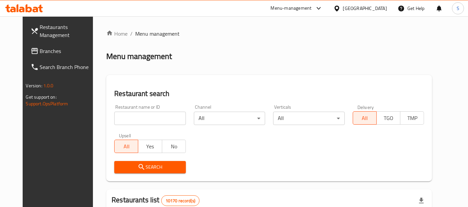
click at [40, 53] on span "Branches" at bounding box center [68, 51] width 56 height 8
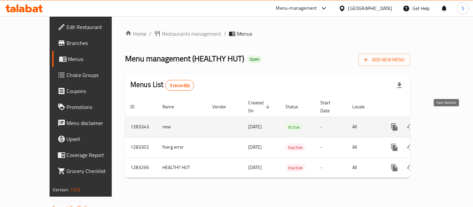
click at [451, 119] on link "enhanced table" at bounding box center [443, 127] width 16 height 16
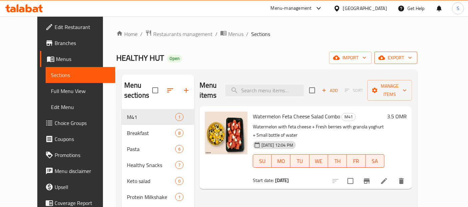
drag, startPoint x: 436, startPoint y: 50, endPoint x: 434, endPoint y: 57, distance: 7.2
click at [412, 57] on span "export" at bounding box center [395, 58] width 32 height 8
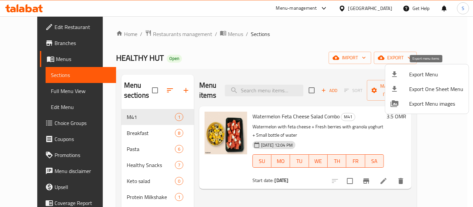
click at [412, 76] on span "Export Menu" at bounding box center [436, 74] width 54 height 8
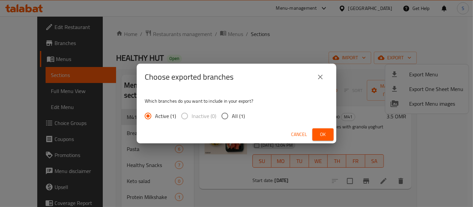
click at [232, 112] on span "All (1)" at bounding box center [238, 116] width 13 height 8
click at [232, 111] on input "All (1)" at bounding box center [225, 116] width 14 height 14
radio input "true"
click at [327, 131] on span "Ok" at bounding box center [323, 134] width 11 height 8
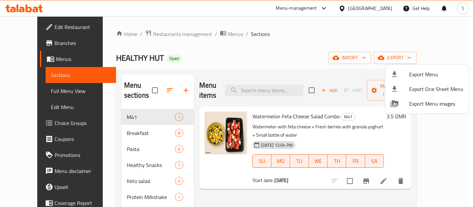
click at [36, 30] on div at bounding box center [236, 103] width 473 height 207
click at [55, 30] on span "Edit Restaurant" at bounding box center [83, 27] width 56 height 8
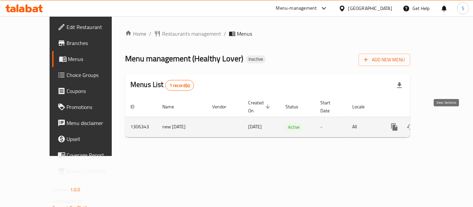
click at [447, 123] on icon "enhanced table" at bounding box center [443, 127] width 8 height 8
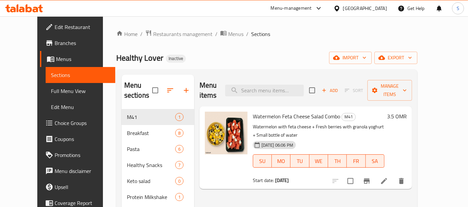
click at [56, 59] on span "Menus" at bounding box center [83, 59] width 54 height 8
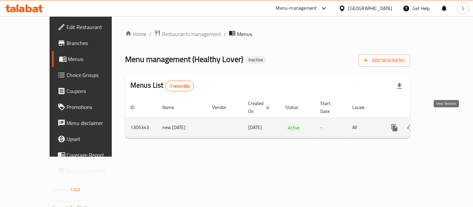
click at [444, 123] on icon "enhanced table" at bounding box center [443, 127] width 8 height 8
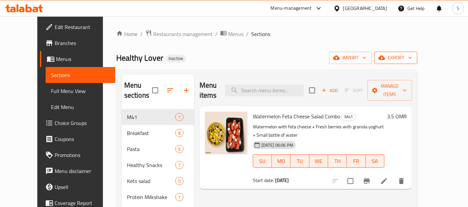
click at [412, 61] on span "export" at bounding box center [395, 58] width 32 height 8
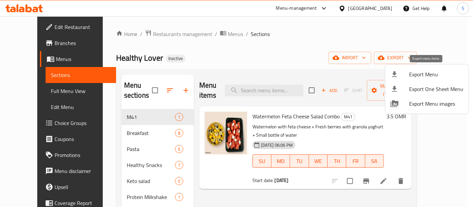
click at [419, 73] on span "Export Menu" at bounding box center [436, 74] width 54 height 8
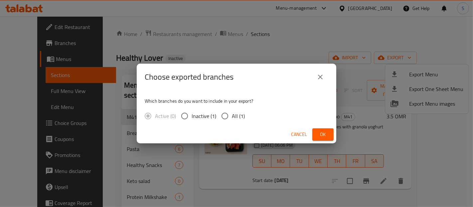
click at [303, 132] on span "Cancel" at bounding box center [299, 134] width 16 height 8
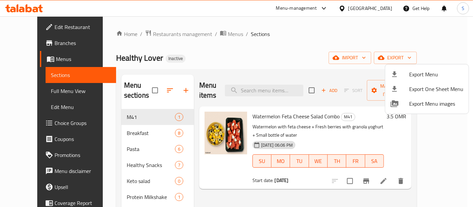
click at [339, 76] on div at bounding box center [236, 103] width 473 height 207
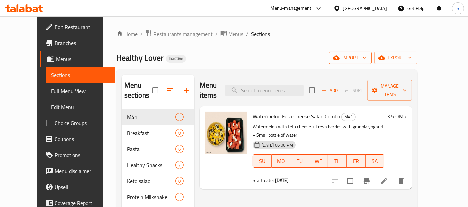
click at [366, 61] on span "import" at bounding box center [350, 58] width 32 height 8
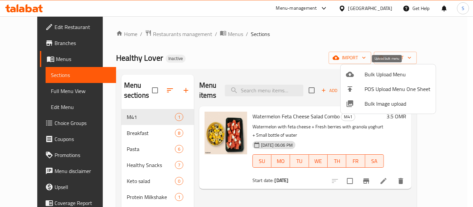
click at [386, 76] on span "Bulk Upload Menu" at bounding box center [398, 74] width 66 height 8
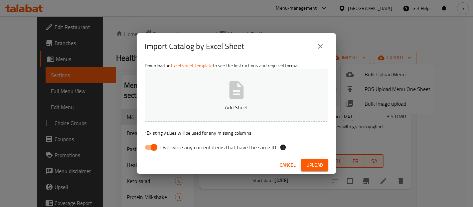
click at [260, 85] on button "Add Sheet" at bounding box center [237, 95] width 184 height 53
click at [185, 149] on span "Overwrite any current items that have the same ID." at bounding box center [218, 147] width 117 height 8
click at [173, 149] on input "Overwrite any current items that have the same ID." at bounding box center [154, 147] width 38 height 13
checkbox input "false"
click at [312, 159] on button "Upload" at bounding box center [314, 165] width 27 height 12
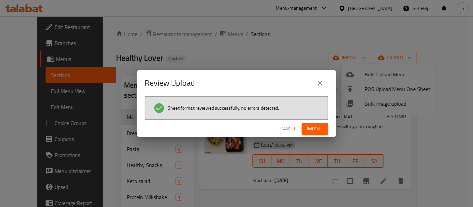
click at [317, 127] on span "Import" at bounding box center [315, 128] width 16 height 8
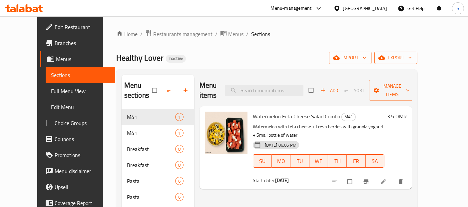
click at [412, 59] on span "export" at bounding box center [395, 58] width 32 height 8
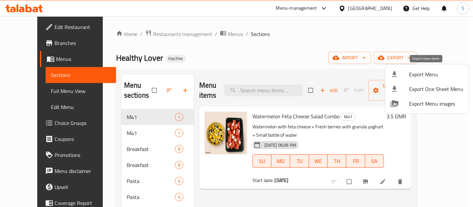
click at [423, 72] on span "Export Menu" at bounding box center [436, 74] width 54 height 8
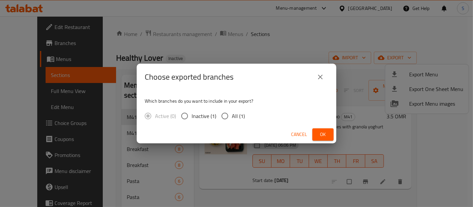
click at [231, 116] on input "All (1)" at bounding box center [225, 116] width 14 height 14
radio input "true"
click at [323, 132] on span "Ok" at bounding box center [323, 134] width 11 height 8
